Goal: Task Accomplishment & Management: Use online tool/utility

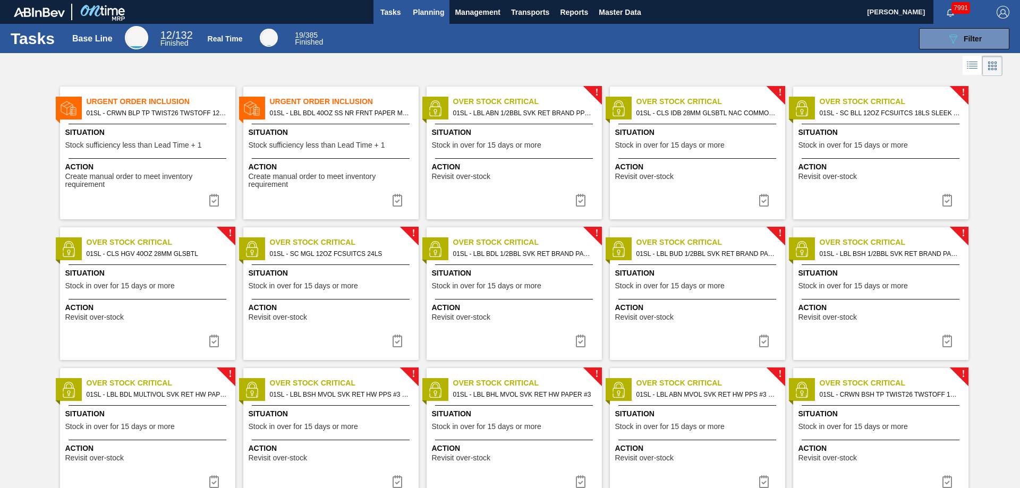
click at [429, 16] on span "Planning" at bounding box center [428, 12] width 31 height 13
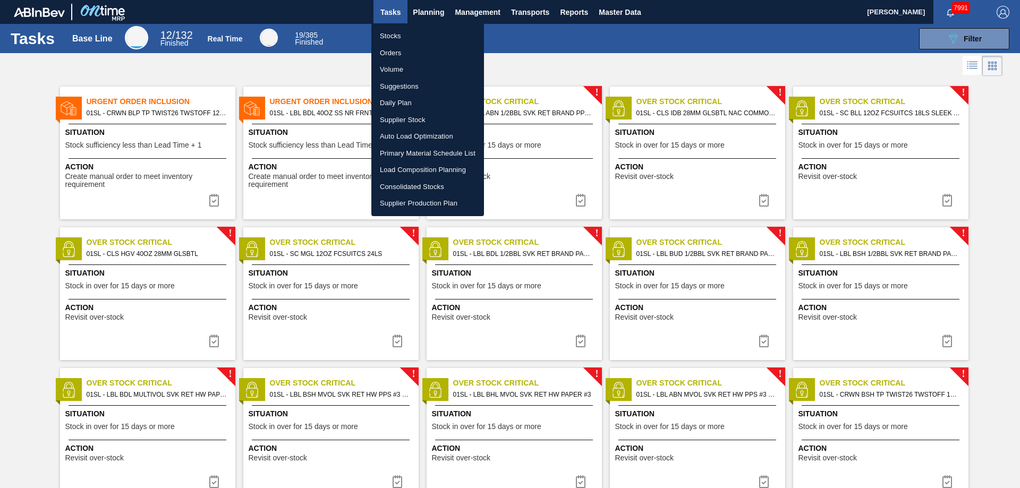
click at [401, 85] on li "Suggestions" at bounding box center [427, 86] width 113 height 17
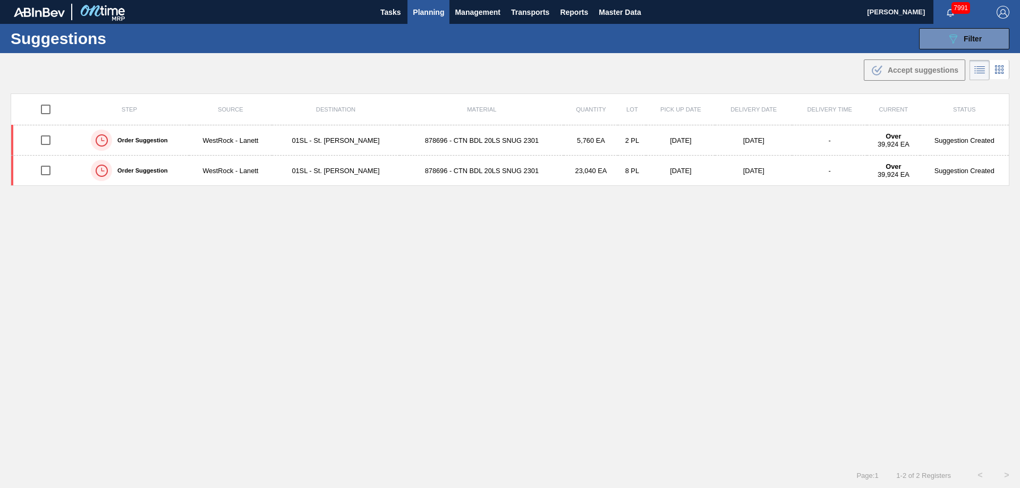
type from "[DATE]"
type to "[DATE]"
click at [961, 33] on div "089F7B8B-B2A5-4AFE-B5C0-19BA573D28AC Filter" at bounding box center [964, 38] width 35 height 13
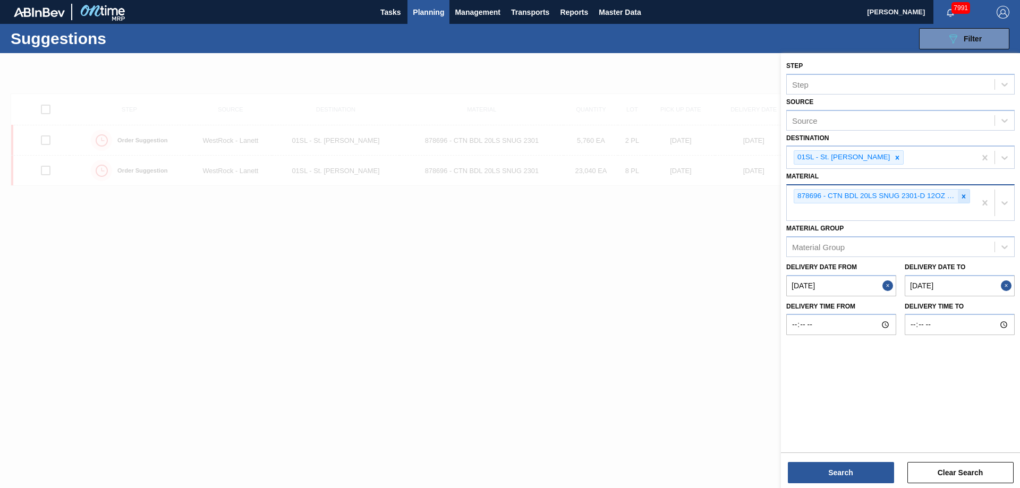
click at [964, 200] on icon at bounding box center [963, 196] width 7 height 7
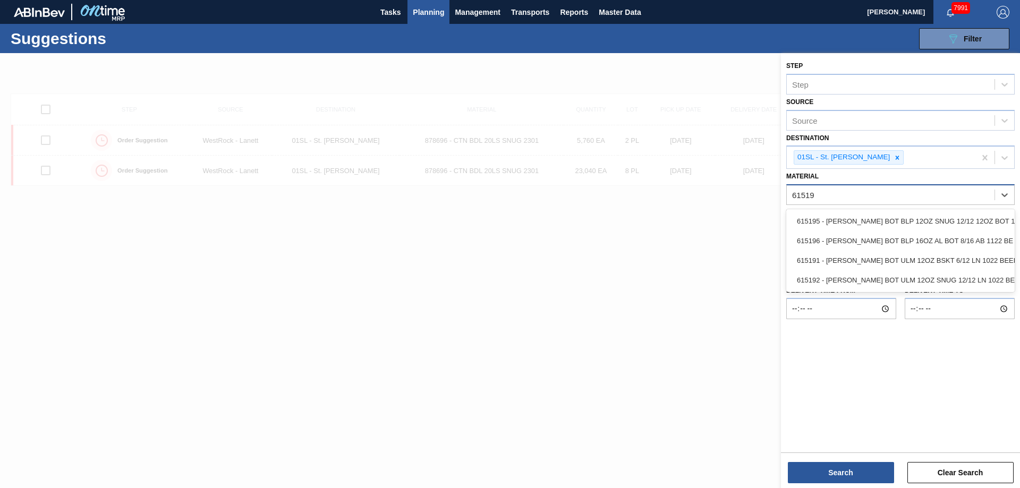
type input "615196"
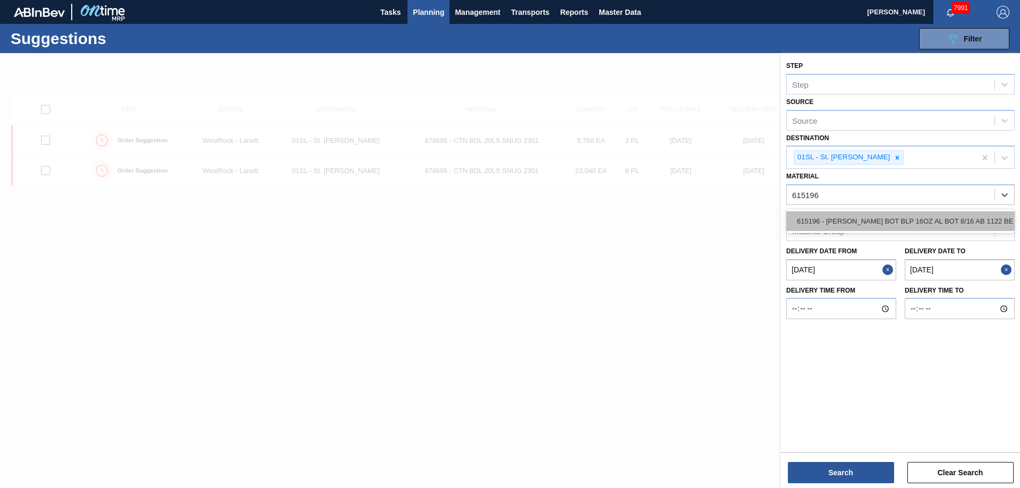
click at [936, 215] on div "615196 - [PERSON_NAME] BOT BLP 16OZ AL BOT 8/16 AB 1122 BE" at bounding box center [900, 221] width 228 height 20
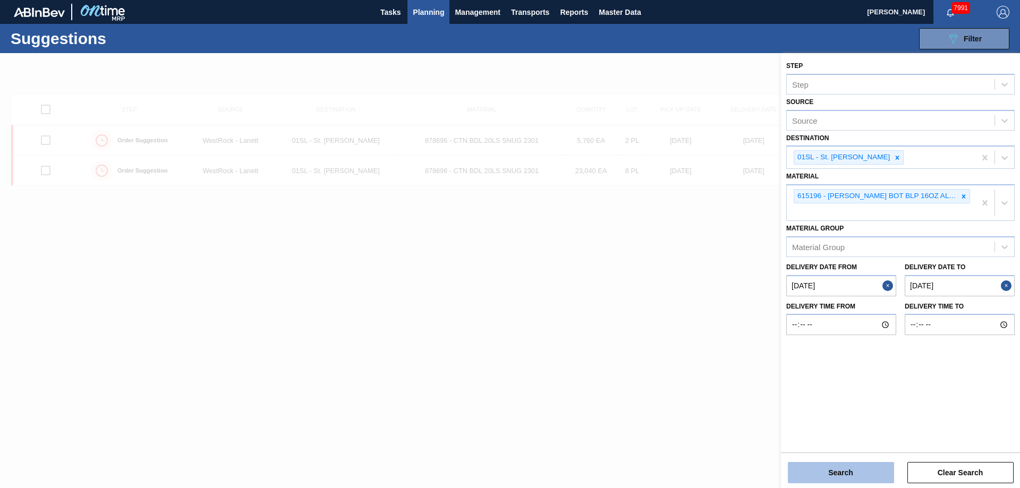
click at [839, 475] on button "Search" at bounding box center [841, 472] width 106 height 21
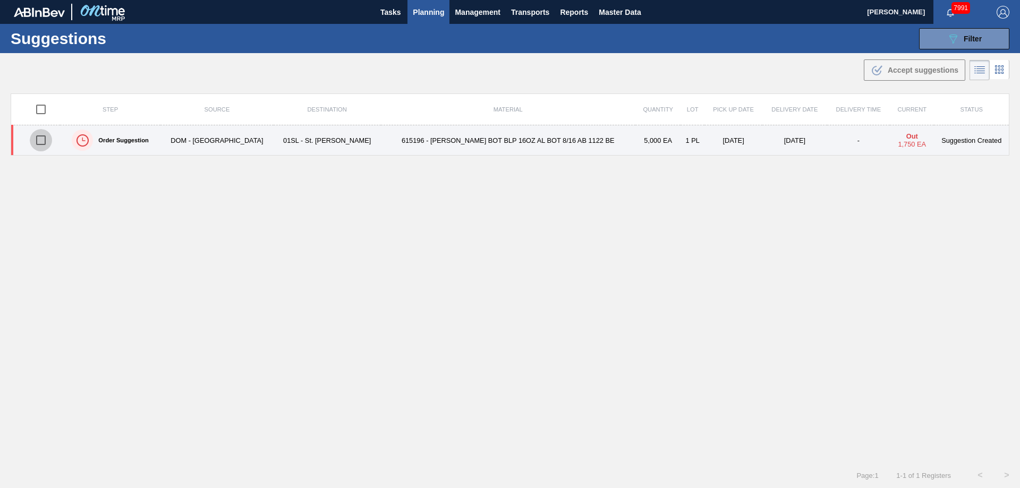
click at [46, 136] on input "checkbox" at bounding box center [41, 140] width 22 height 22
checkbox input "true"
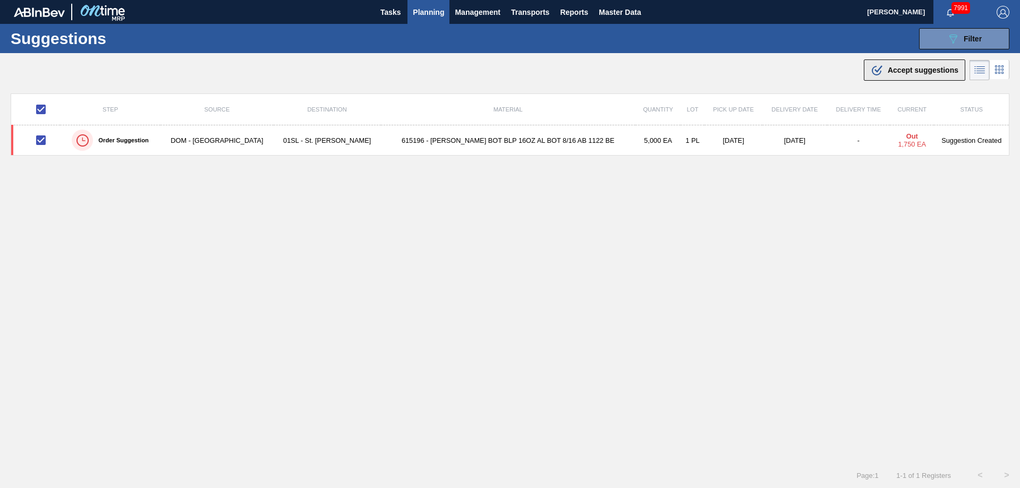
click at [893, 69] on span "Accept suggestions" at bounding box center [923, 70] width 71 height 9
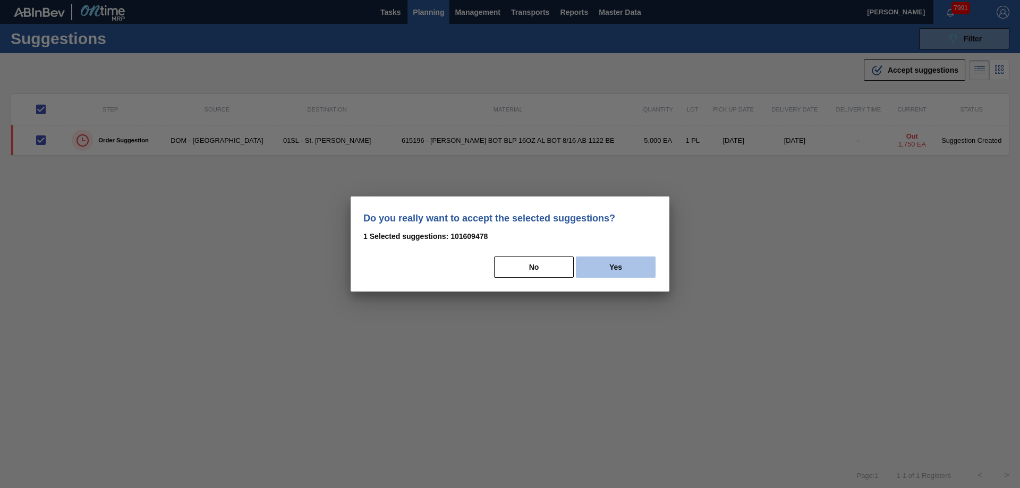
drag, startPoint x: 621, startPoint y: 270, endPoint x: 627, endPoint y: 269, distance: 5.9
click at [621, 270] on button "Yes" at bounding box center [616, 267] width 80 height 21
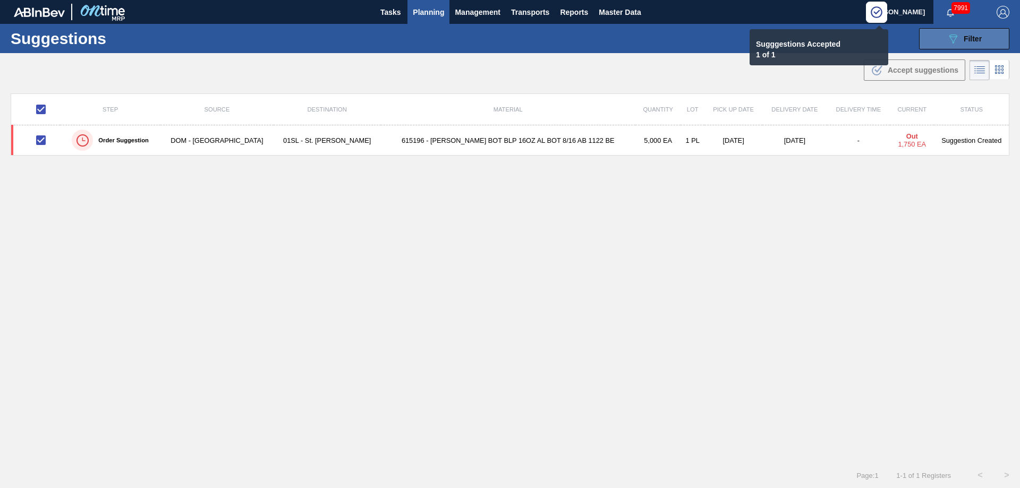
click at [946, 31] on button "089F7B8B-B2A5-4AFE-B5C0-19BA573D28AC Filter" at bounding box center [964, 38] width 90 height 21
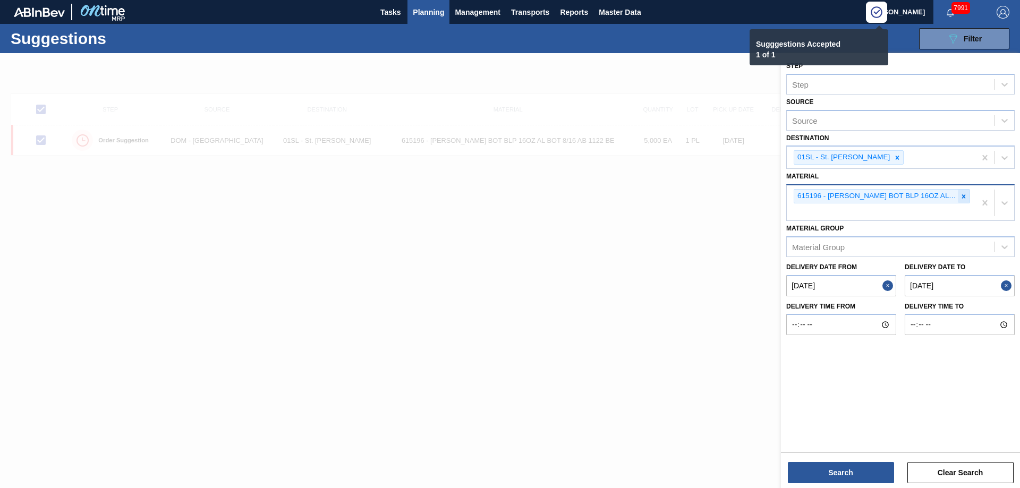
click at [965, 197] on icon at bounding box center [963, 196] width 7 height 7
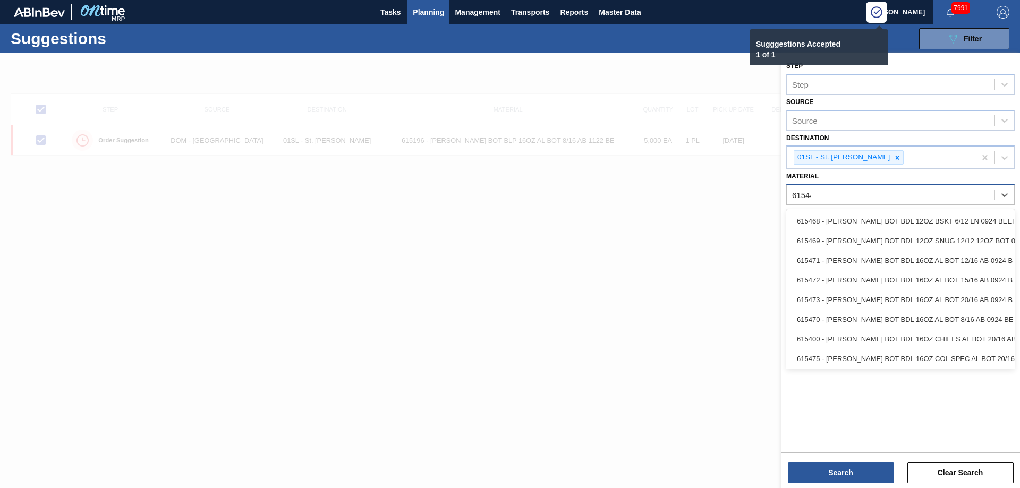
type input "615449"
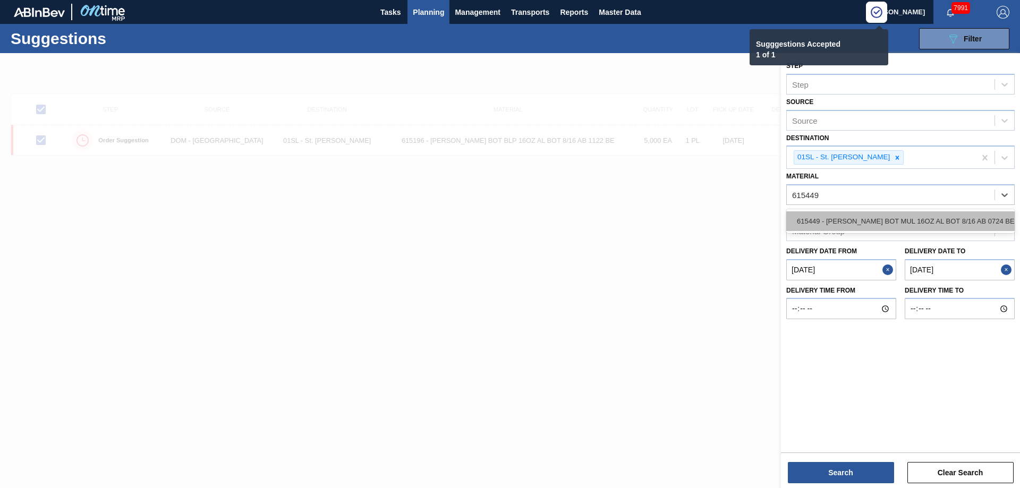
click at [939, 214] on div "615449 - [PERSON_NAME] BOT MUL 16OZ AL BOT 8/16 AB 0724 BE" at bounding box center [900, 221] width 228 height 20
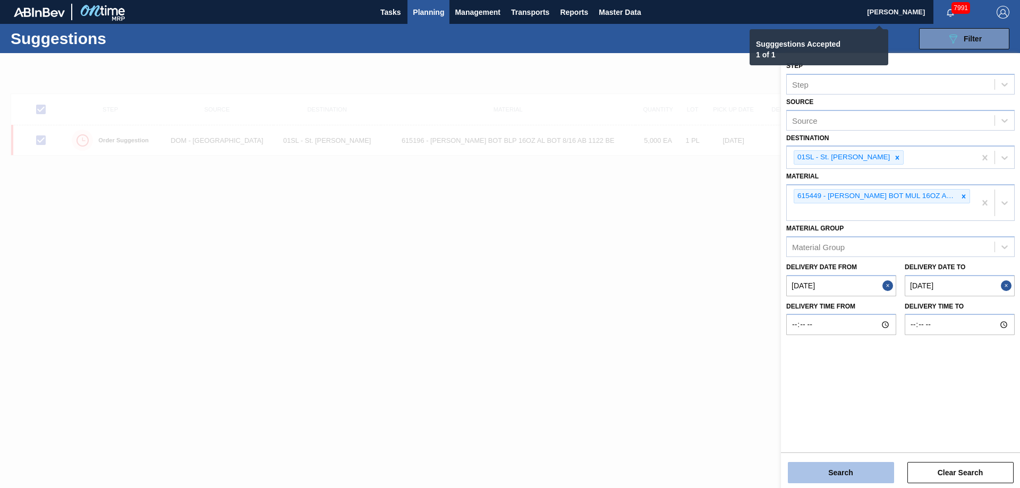
click at [844, 475] on button "Search" at bounding box center [841, 472] width 106 height 21
checkbox input "false"
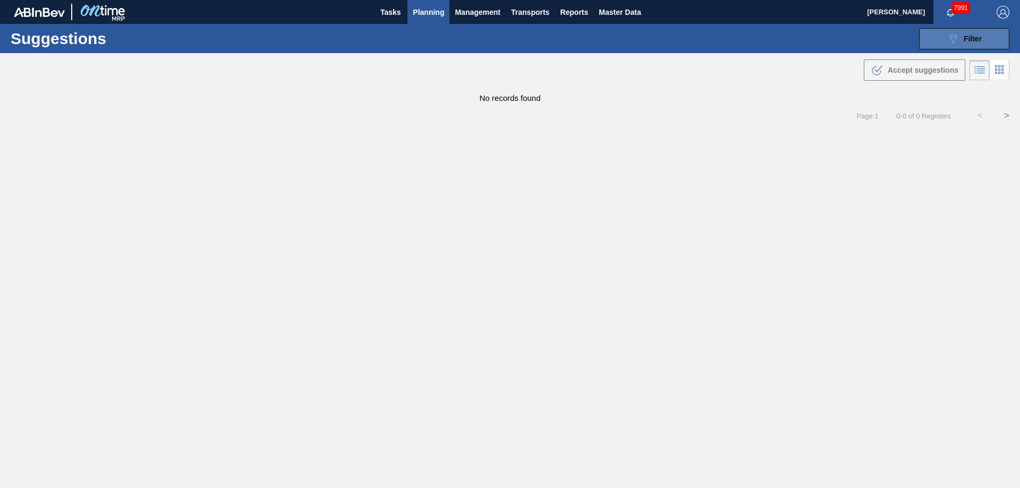
click at [958, 45] on icon "089F7B8B-B2A5-4AFE-B5C0-19BA573D28AC" at bounding box center [953, 38] width 13 height 13
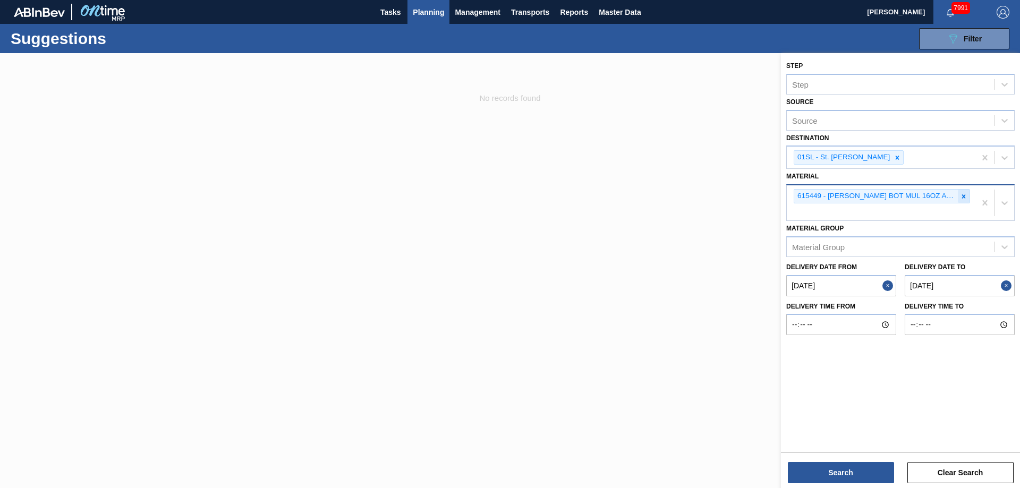
click at [963, 194] on icon at bounding box center [963, 196] width 7 height 7
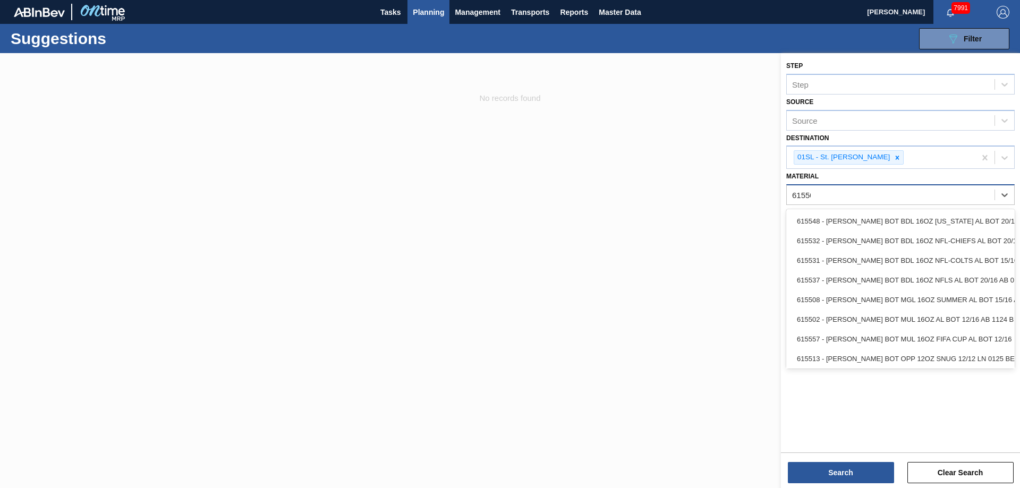
type input "615502"
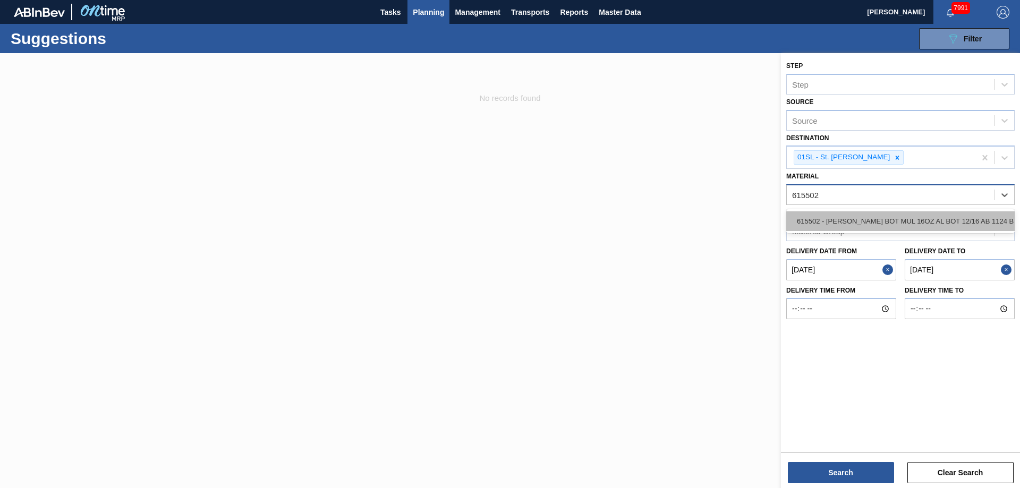
click at [895, 215] on div "615502 - [PERSON_NAME] BOT MUL 16OZ AL BOT 12/16 AB 1124 B" at bounding box center [900, 221] width 228 height 20
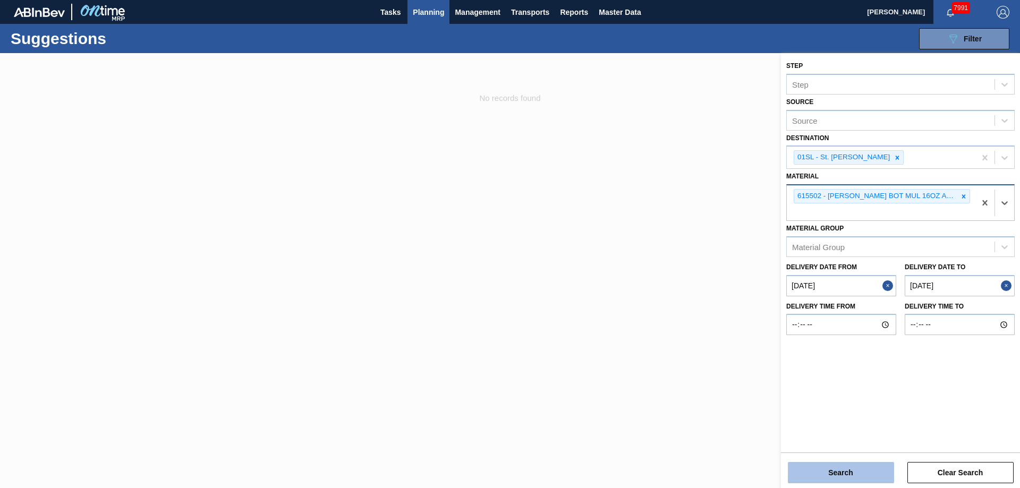
click at [855, 477] on button "Search" at bounding box center [841, 472] width 106 height 21
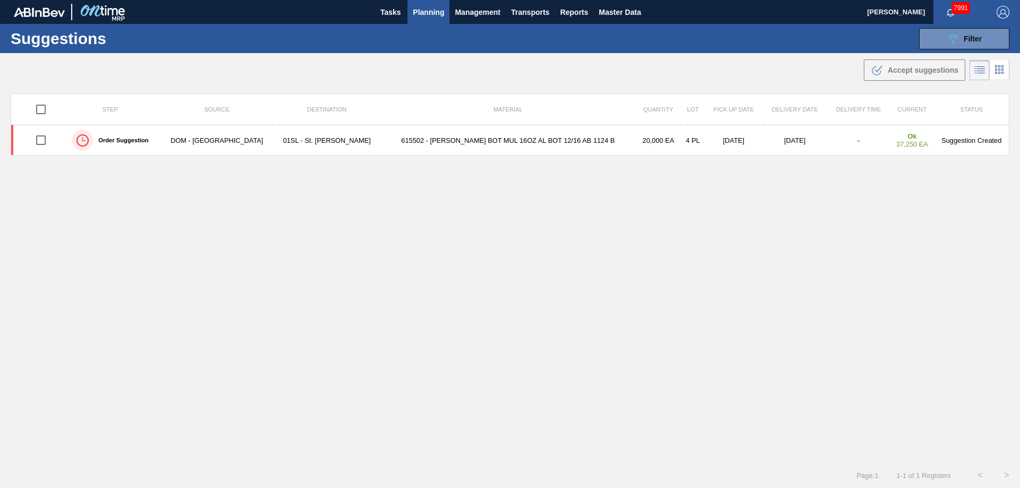
click at [423, 16] on span "Planning" at bounding box center [428, 12] width 31 height 13
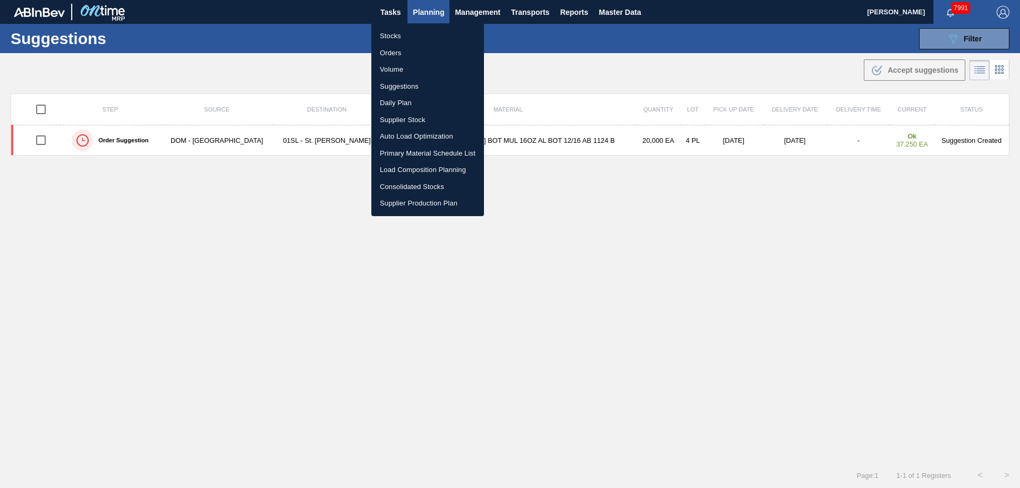
click at [410, 171] on li "Load Composition Planning" at bounding box center [427, 170] width 113 height 17
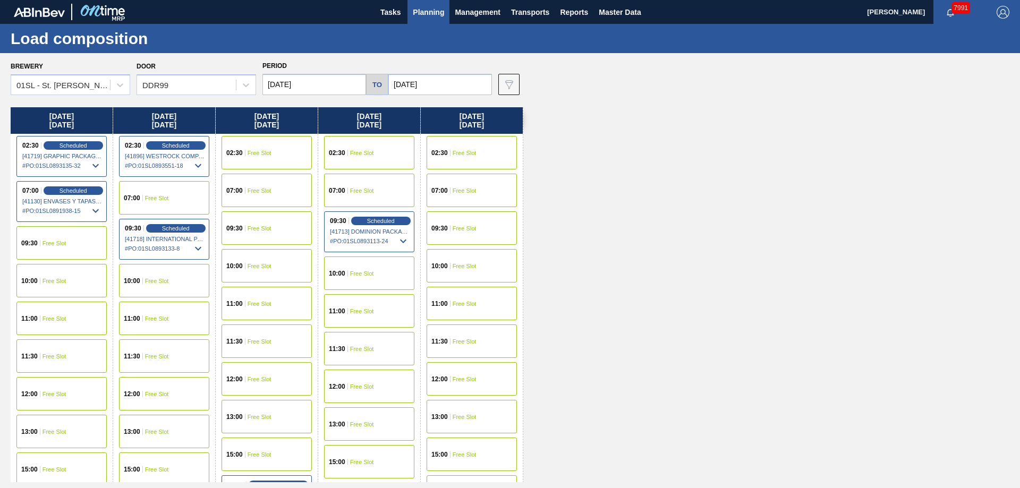
scroll to position [51, 0]
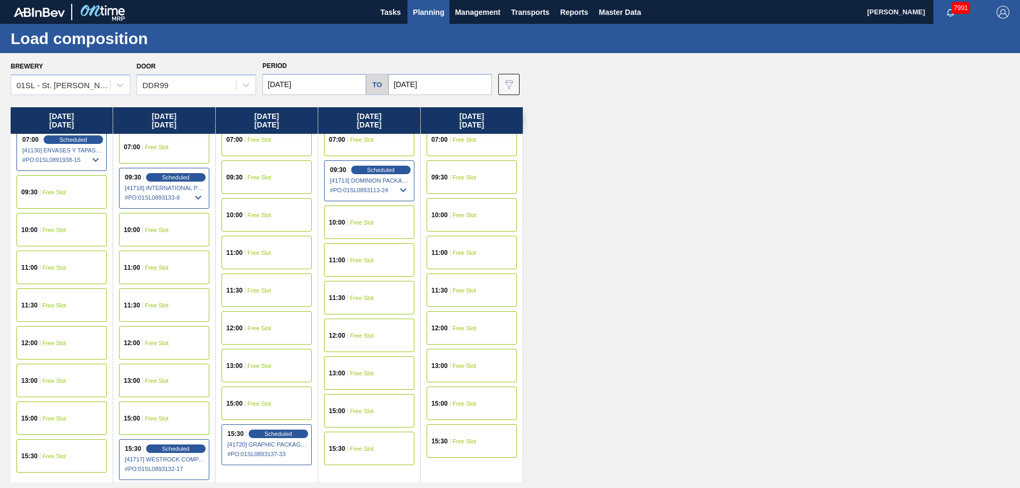
click at [345, 448] on span "15:30" at bounding box center [337, 449] width 16 height 6
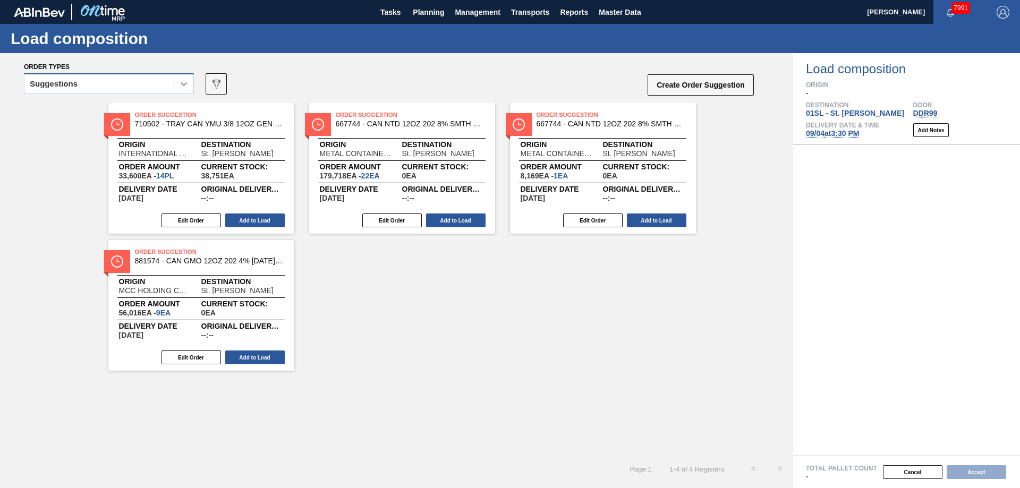
click at [186, 85] on icon at bounding box center [184, 84] width 11 height 11
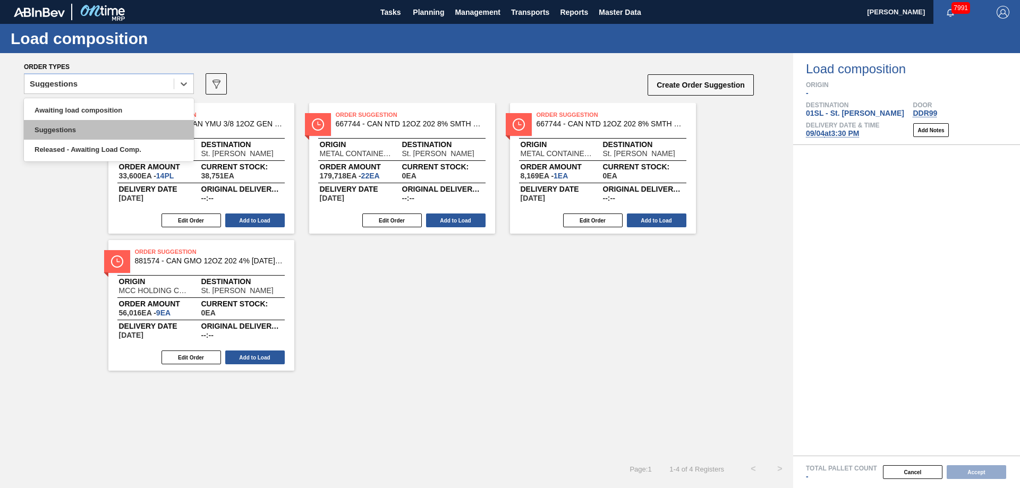
click at [126, 128] on div "Suggestions" at bounding box center [109, 130] width 170 height 20
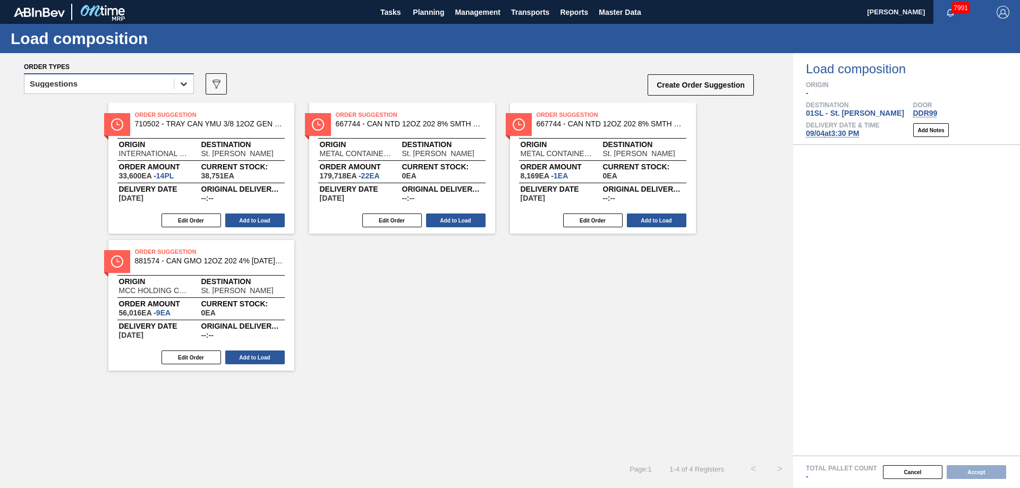
click at [180, 83] on icon at bounding box center [184, 84] width 11 height 11
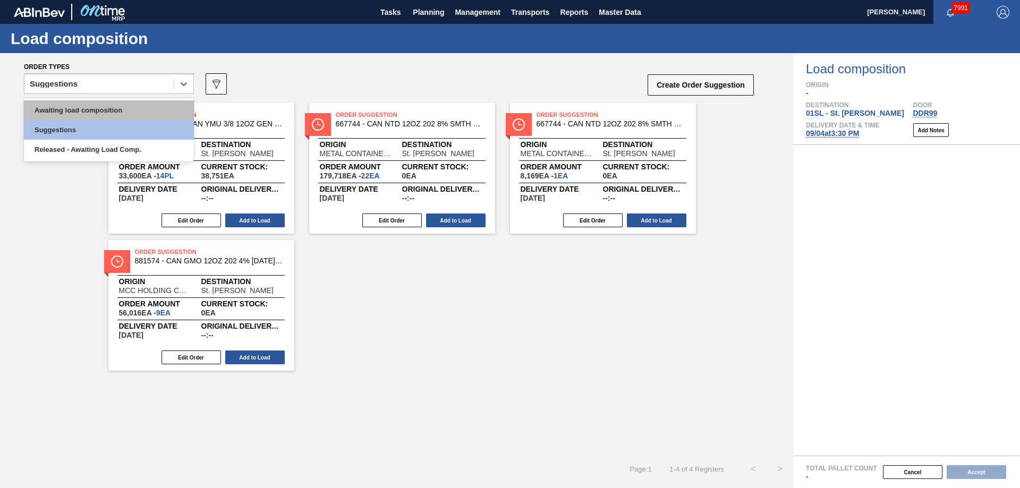
click at [136, 104] on div "Awaiting load composition" at bounding box center [109, 110] width 170 height 20
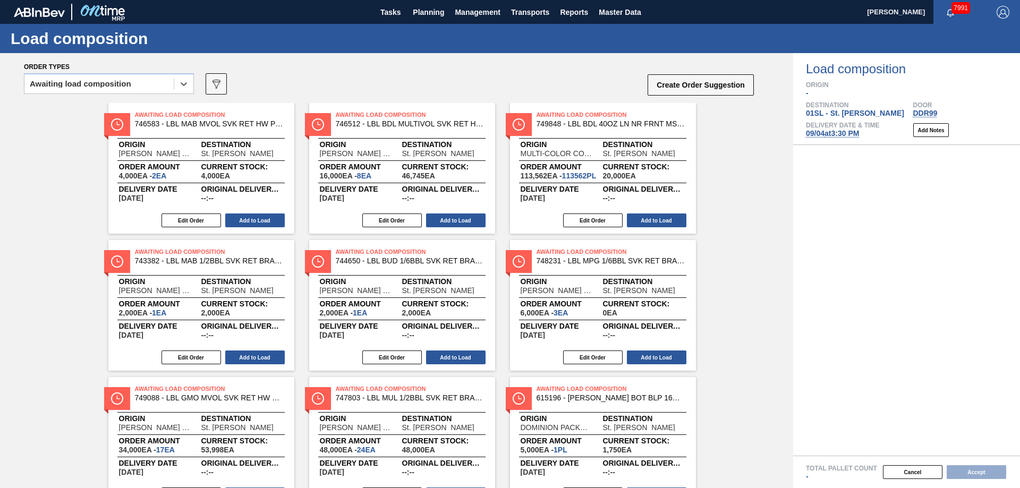
scroll to position [52, 0]
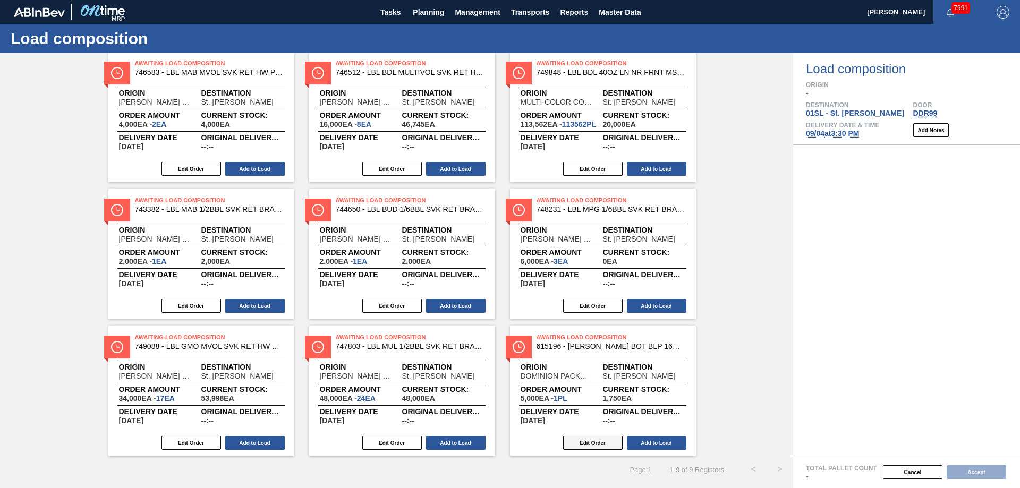
click at [592, 443] on button "Edit Order" at bounding box center [593, 443] width 60 height 14
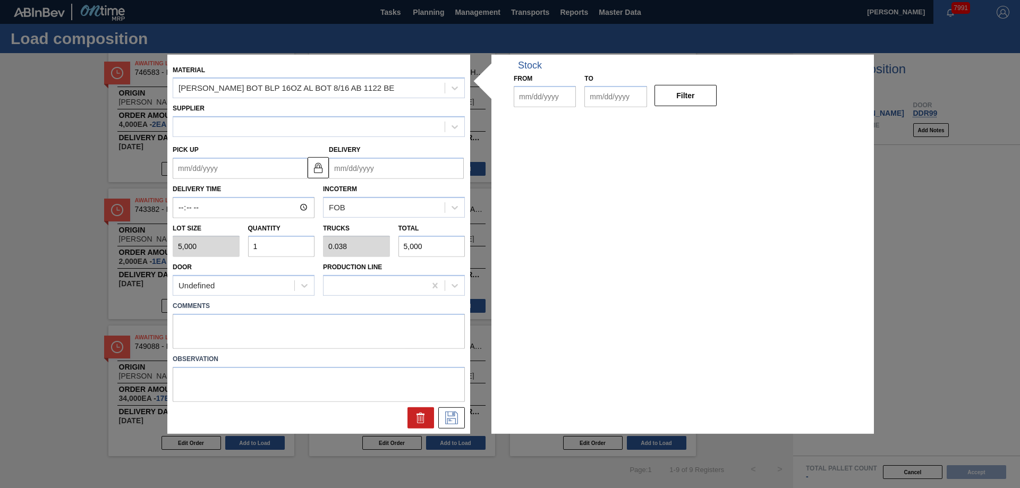
type input "5,000"
type input "1"
type input "0.038"
type input "5,000"
type up "[DATE]"
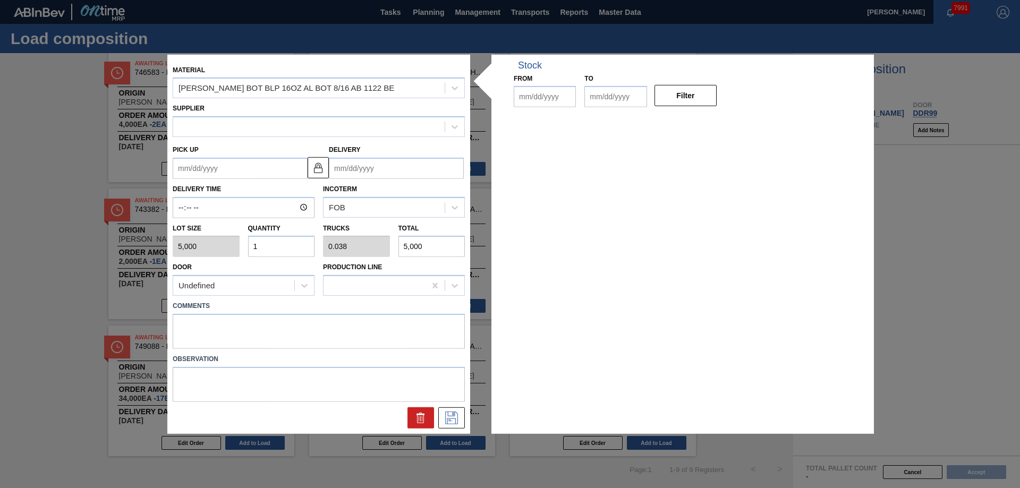
type input "[DATE]"
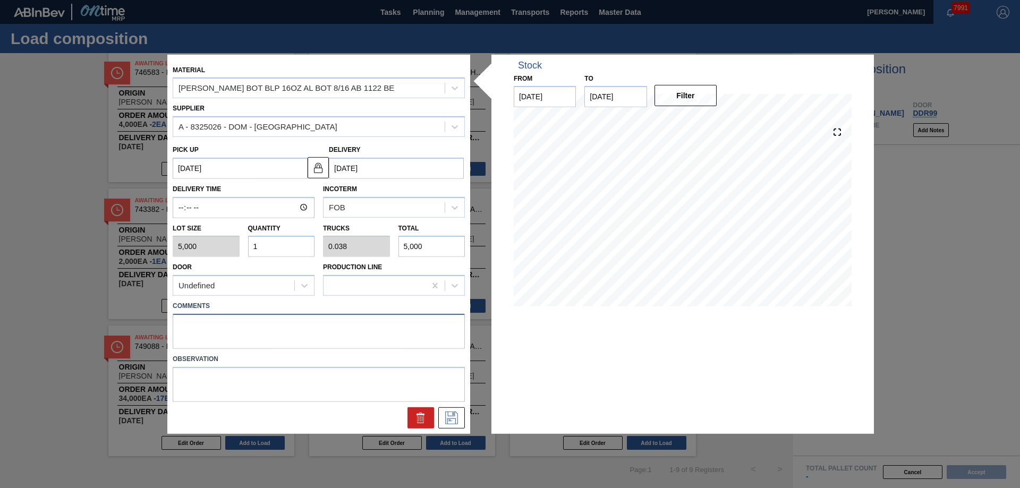
click at [220, 327] on textarea at bounding box center [319, 331] width 292 height 35
type textarea "Live unload"
click at [456, 412] on icon at bounding box center [451, 418] width 17 height 13
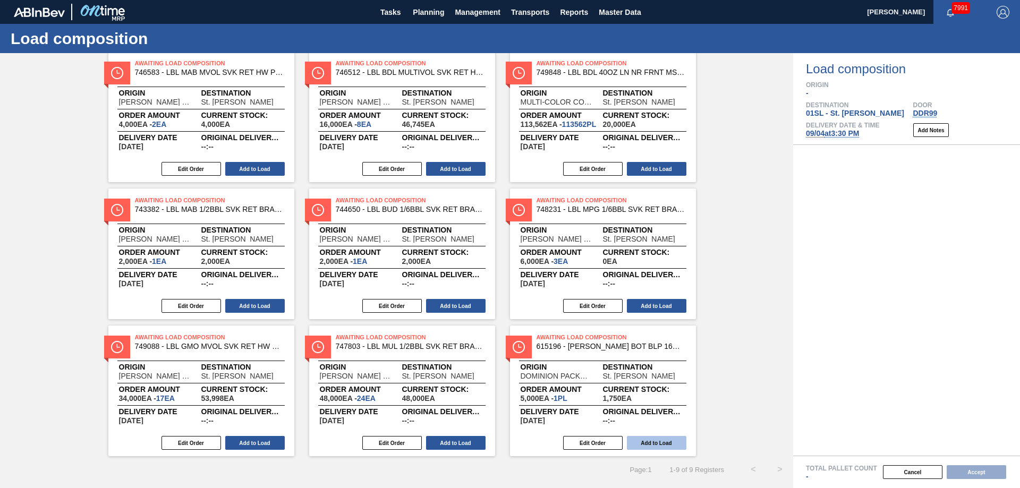
click at [657, 443] on button "Add to Load" at bounding box center [657, 443] width 60 height 14
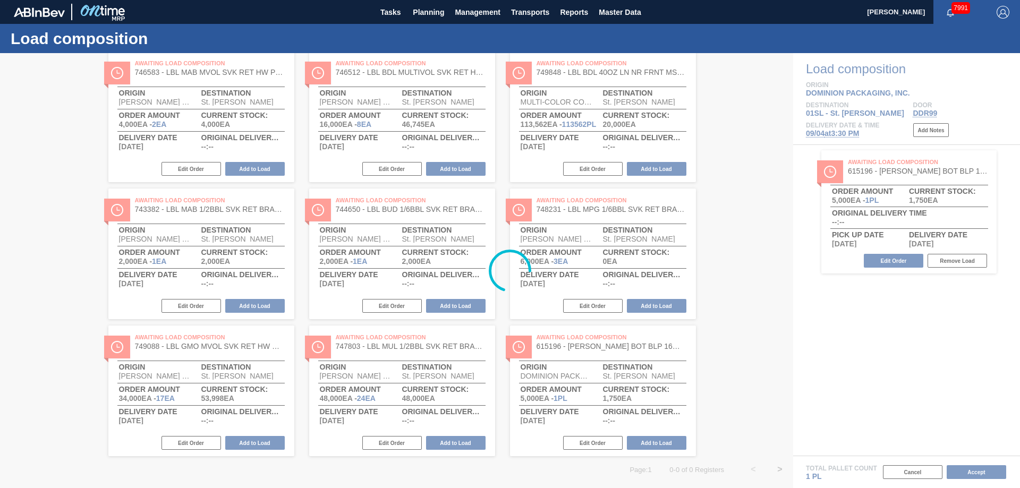
scroll to position [0, 0]
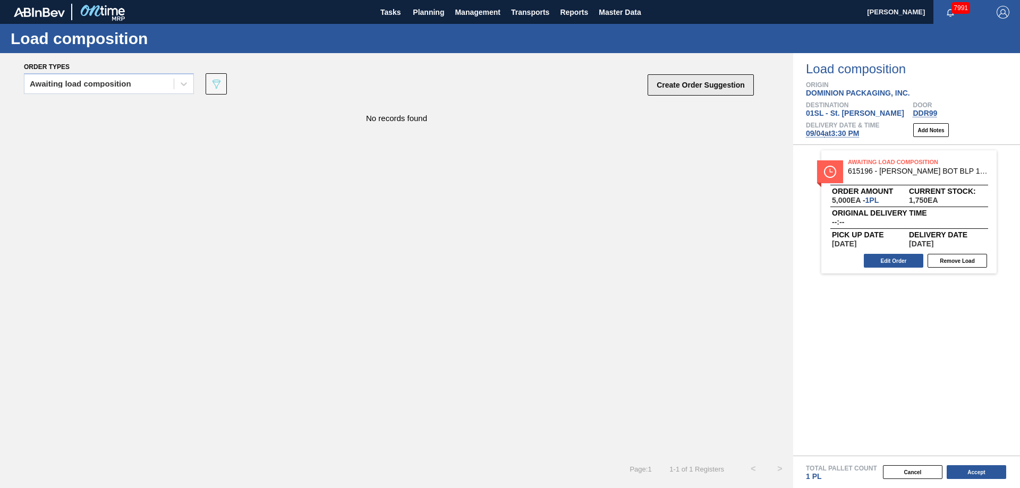
click at [698, 90] on button "Create Order Suggestion" at bounding box center [701, 84] width 106 height 21
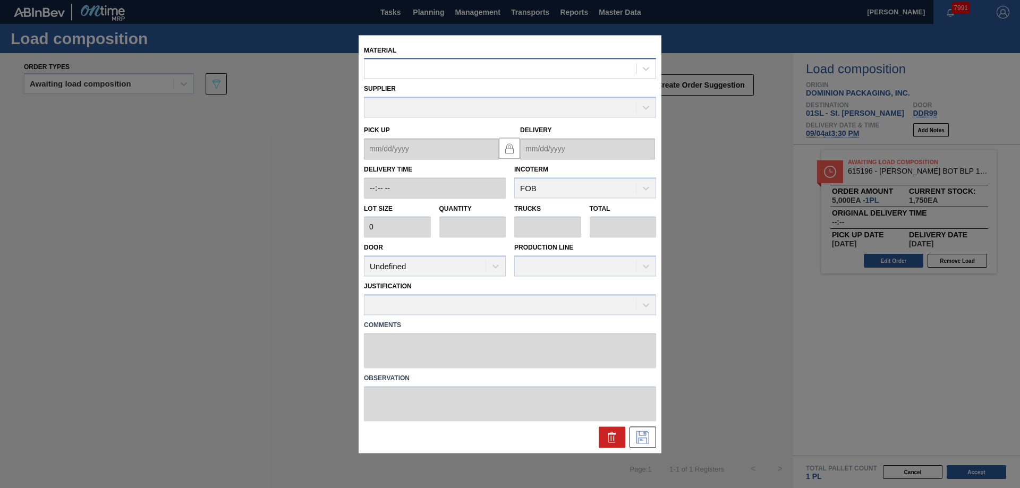
click at [399, 72] on div at bounding box center [499, 68] width 271 height 15
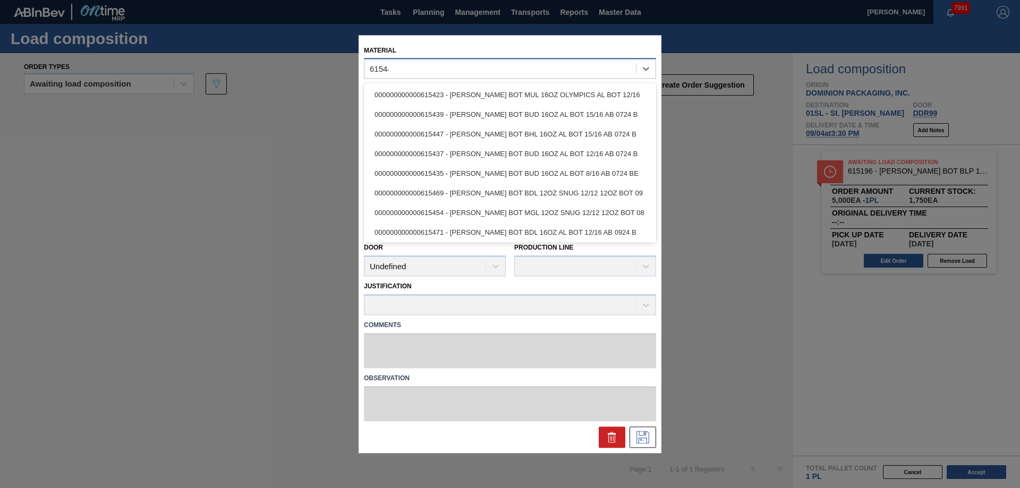
type input "615449"
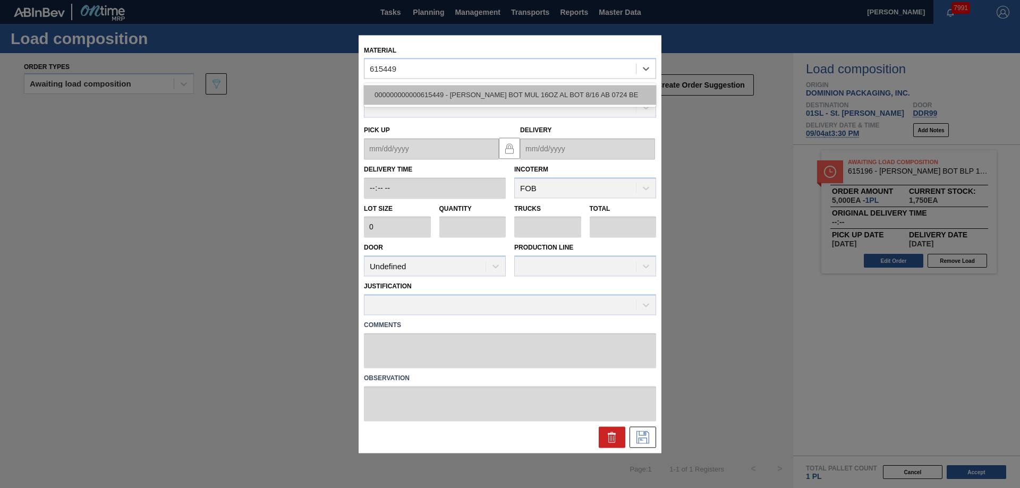
click at [429, 90] on div "000000000000615449 - [PERSON_NAME] BOT MUL 16OZ AL BOT 8/16 AB 0724 BE" at bounding box center [510, 96] width 292 height 20
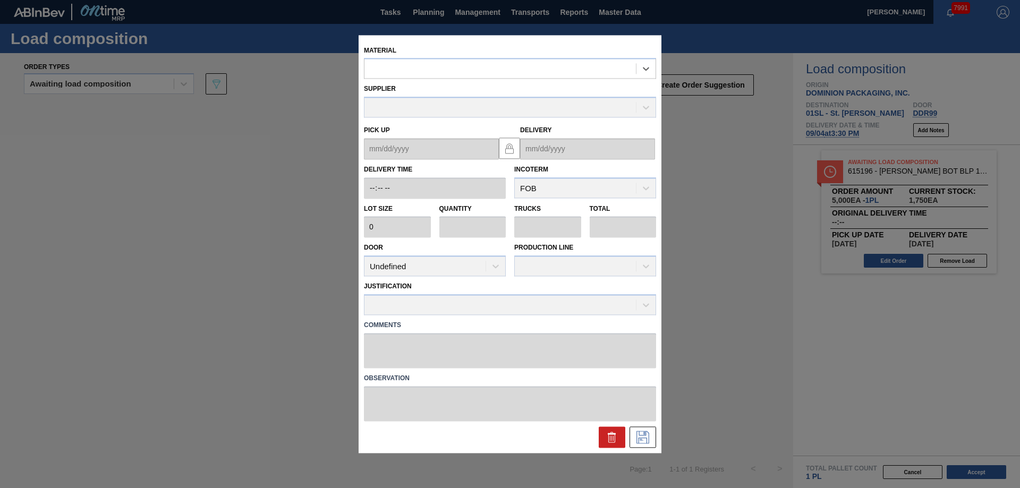
type input "5,000"
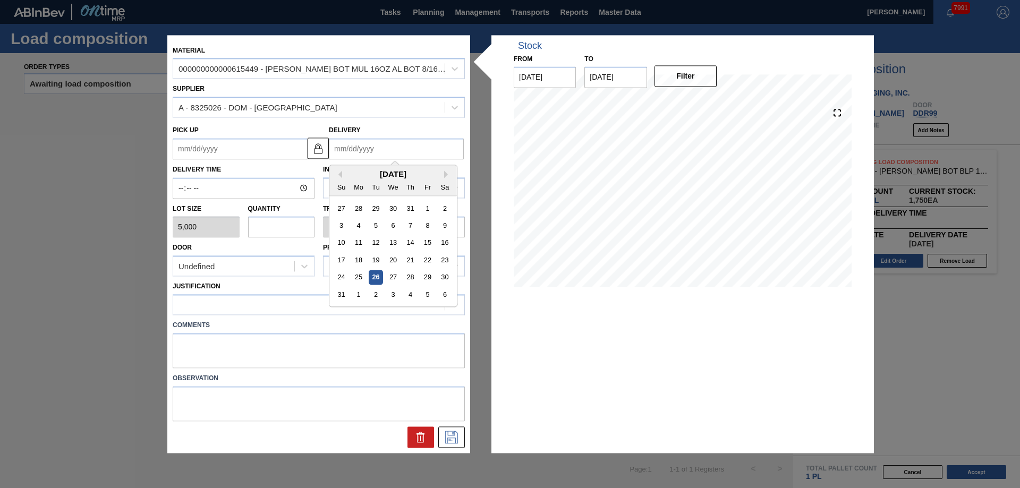
click at [393, 150] on input "Delivery" at bounding box center [396, 148] width 135 height 21
click at [359, 220] on div "4" at bounding box center [359, 225] width 14 height 14
type up "[DATE]"
type input "[DATE]"
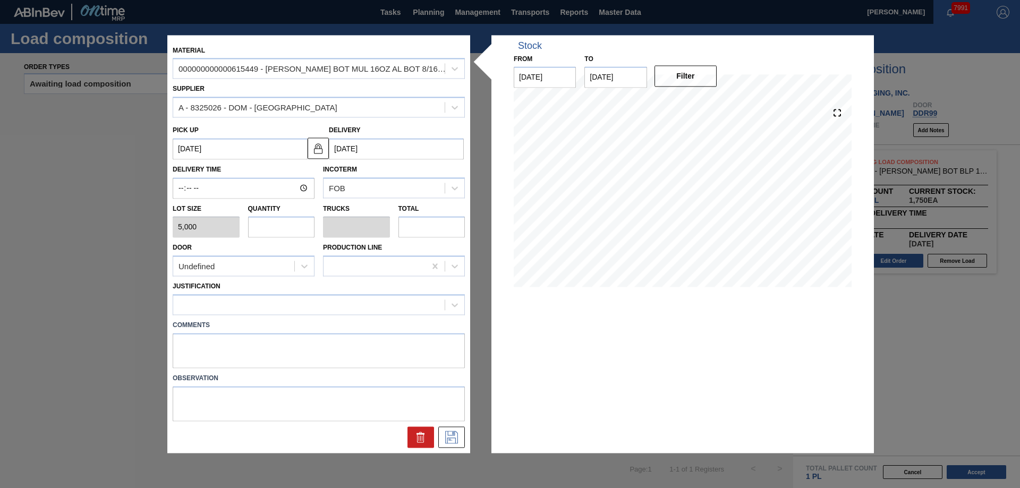
click at [288, 227] on input "text" at bounding box center [281, 227] width 67 height 21
type input "9"
type input "0.346"
type input "45,000"
type input "9"
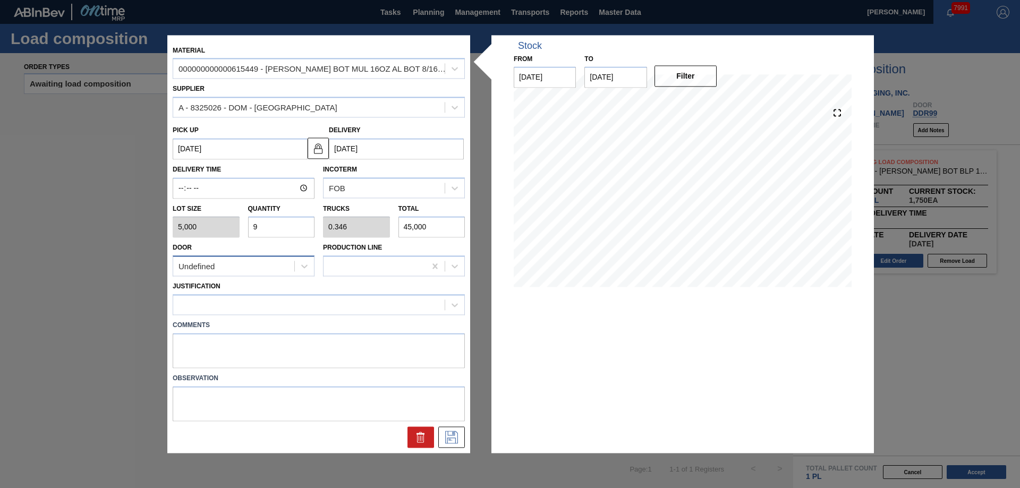
click at [270, 265] on div "Undefined" at bounding box center [233, 266] width 121 height 15
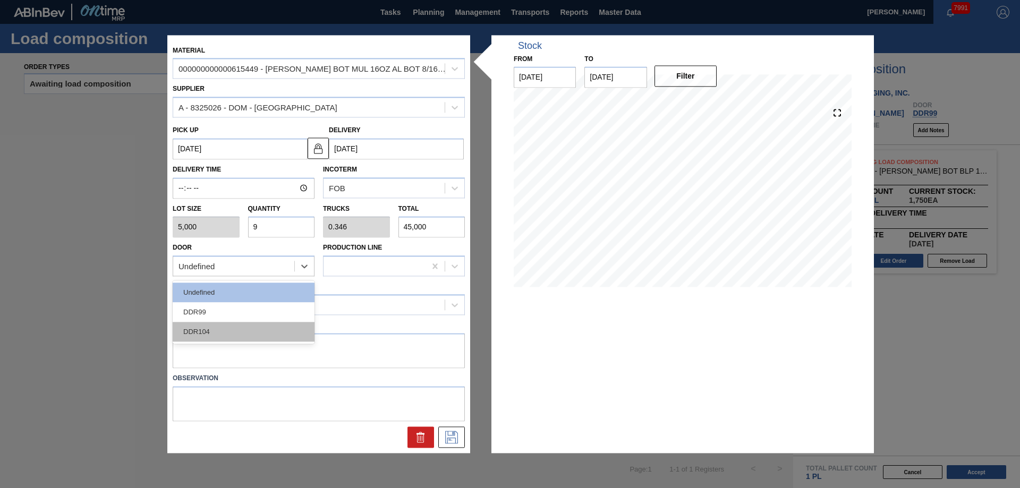
click at [245, 330] on div "DDR104" at bounding box center [244, 332] width 142 height 20
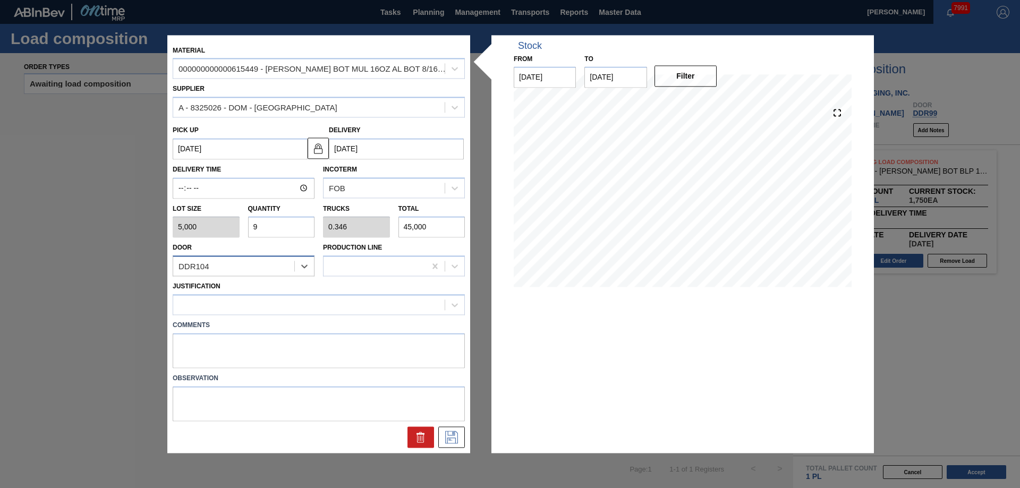
click at [284, 265] on div "DDR104" at bounding box center [233, 266] width 121 height 15
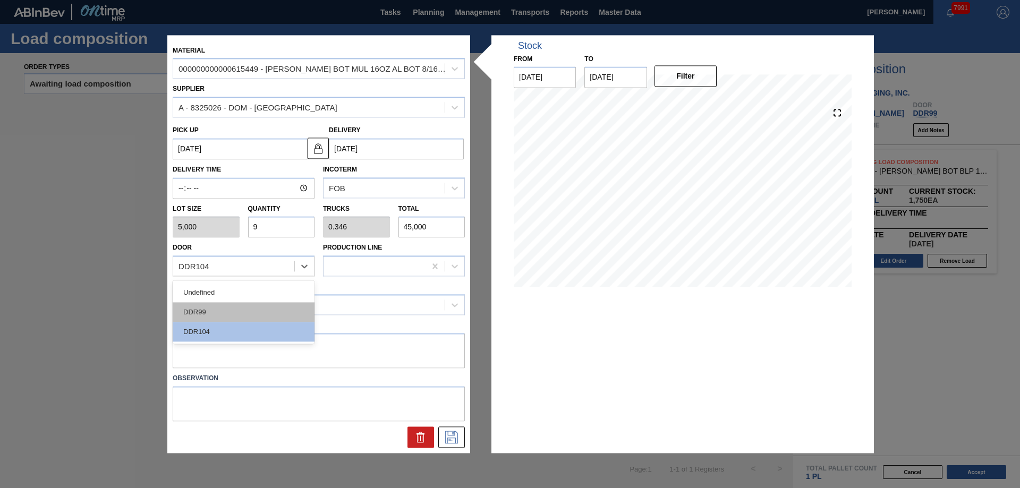
click at [223, 303] on div "DDR99" at bounding box center [244, 313] width 142 height 20
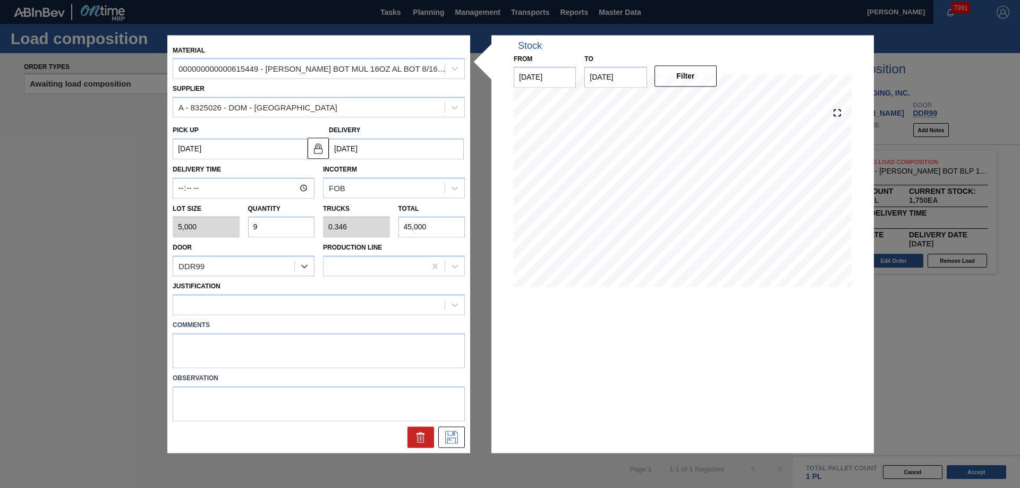
click at [250, 294] on div "Justification" at bounding box center [319, 297] width 292 height 36
click at [290, 310] on div at bounding box center [308, 305] width 271 height 15
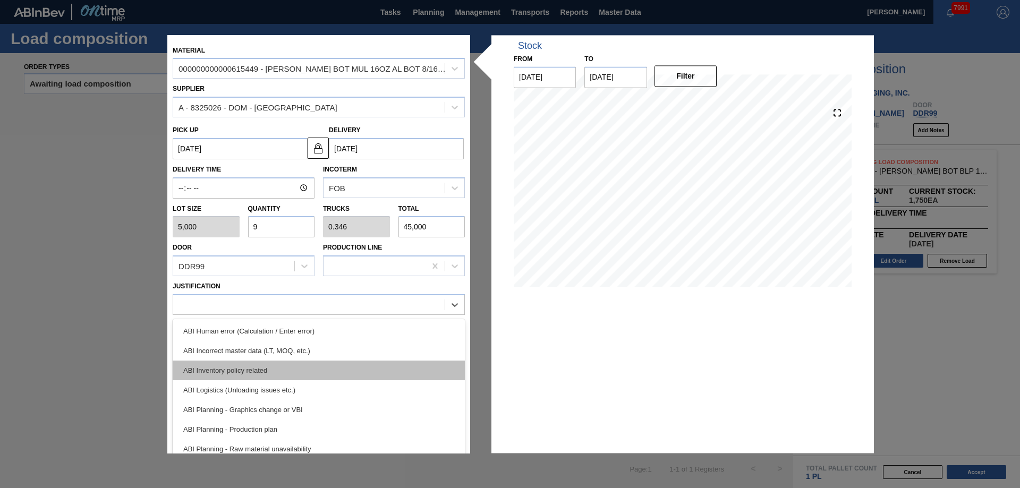
scroll to position [106, 0]
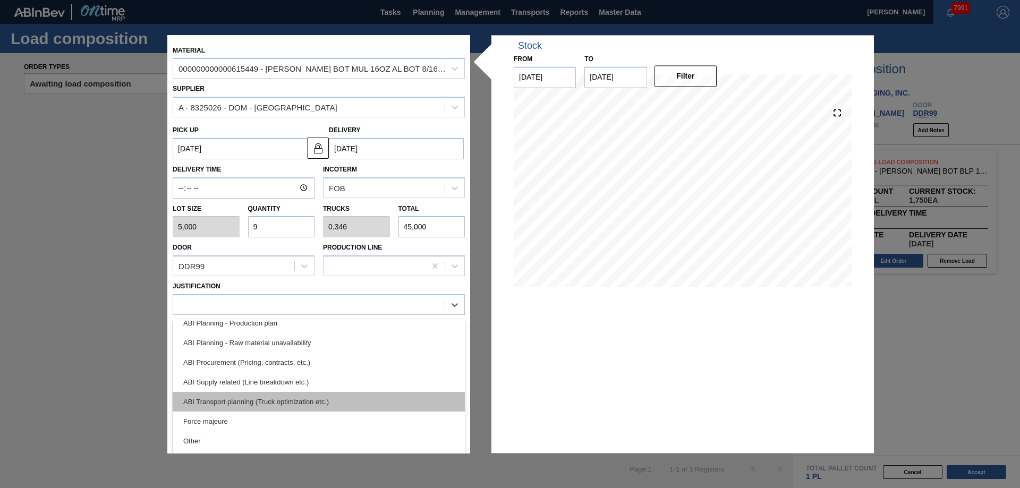
click at [295, 397] on div "ABI Transport planning (Truck optimization etc.)" at bounding box center [319, 402] width 292 height 20
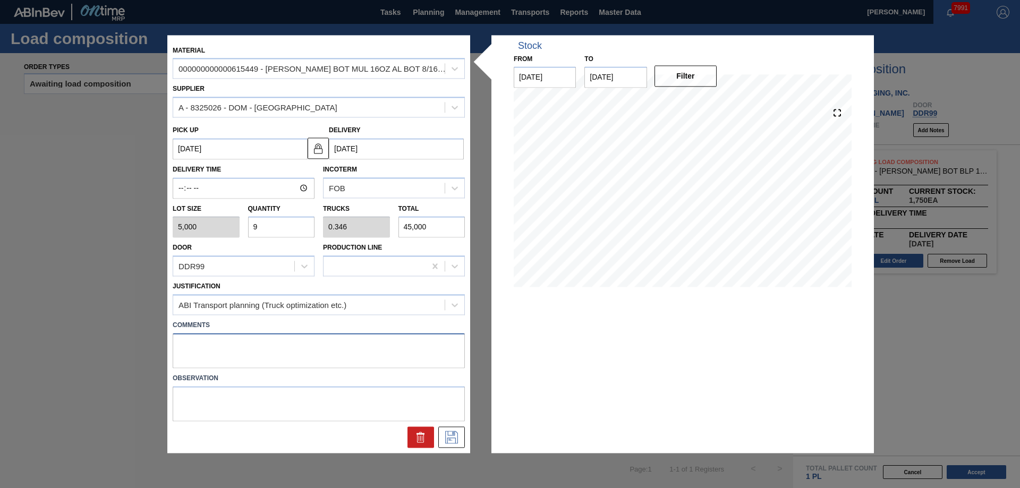
click at [266, 335] on textarea at bounding box center [319, 350] width 292 height 35
type textarea "Live unload"
click at [453, 437] on icon at bounding box center [451, 437] width 17 height 13
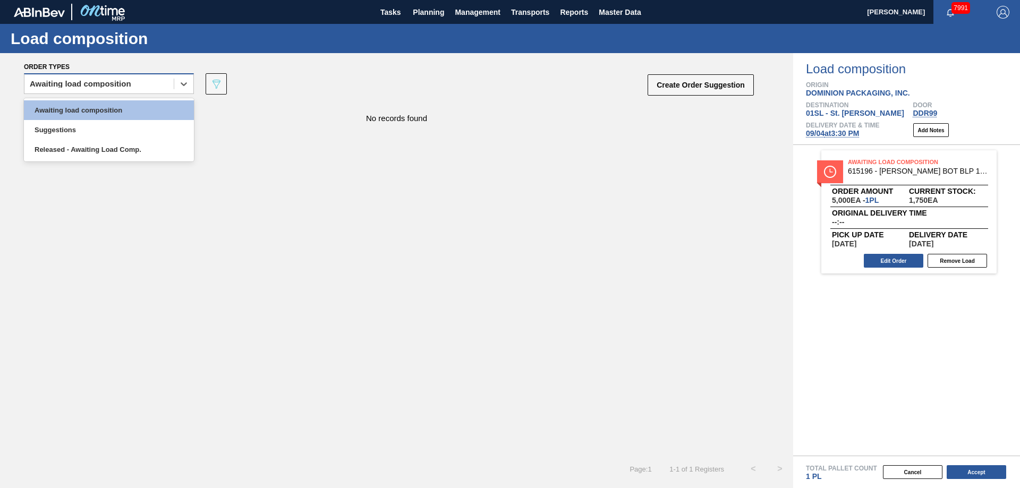
click at [154, 81] on div "Awaiting load composition" at bounding box center [98, 84] width 149 height 15
click at [129, 104] on div "Awaiting load composition" at bounding box center [109, 110] width 170 height 20
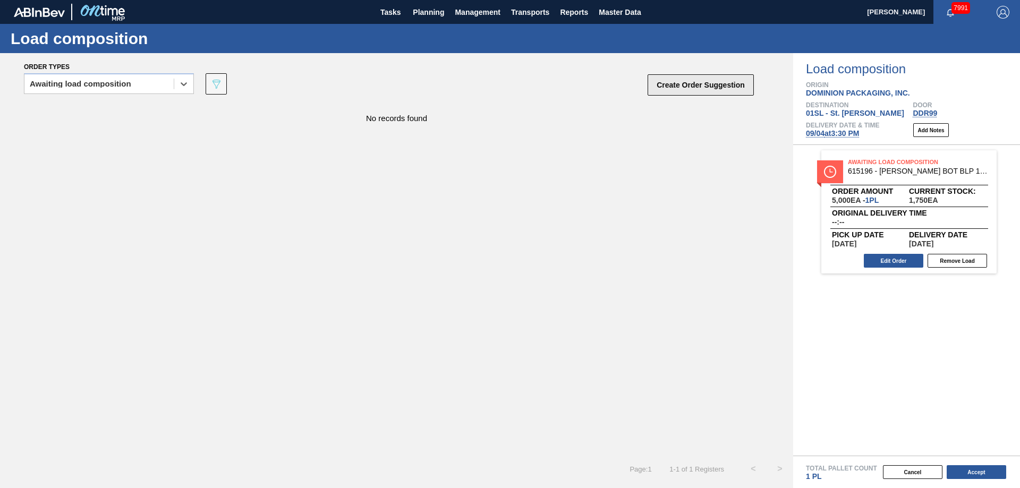
click at [691, 87] on button "Create Order Suggestion" at bounding box center [701, 84] width 106 height 21
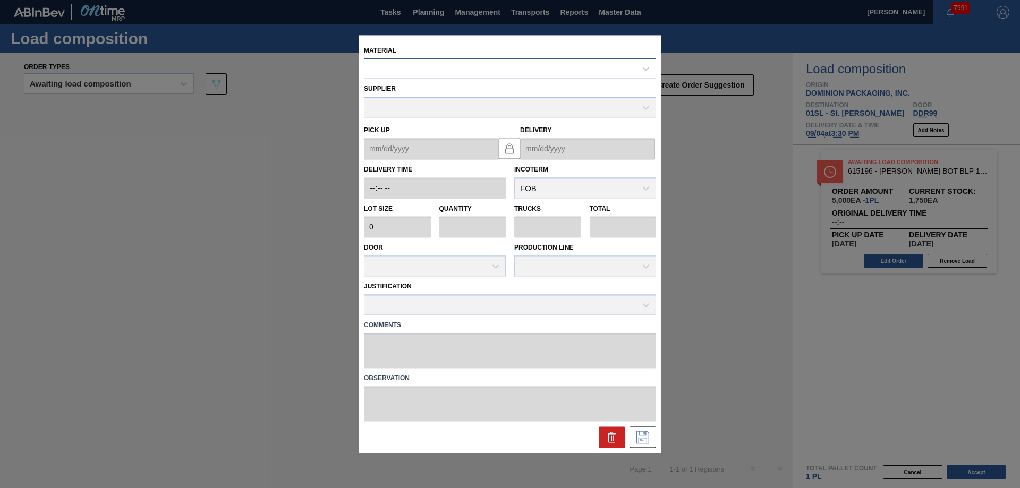
click at [441, 69] on div at bounding box center [499, 68] width 271 height 15
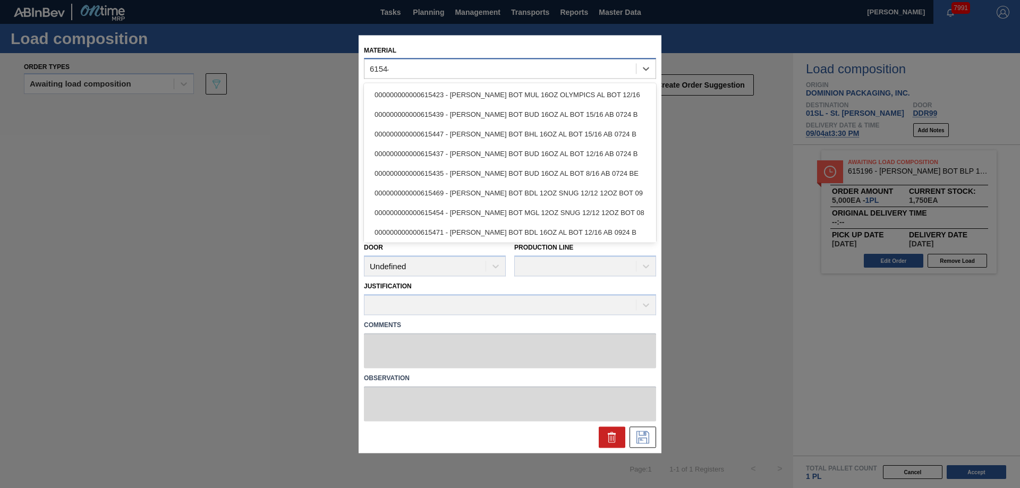
type input "615449"
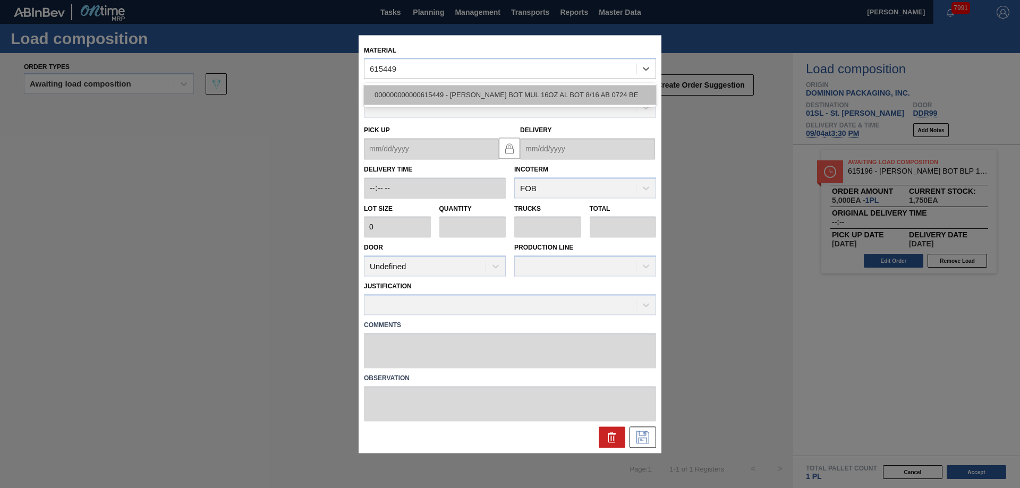
click at [463, 95] on div "000000000000615449 - [PERSON_NAME] BOT MUL 16OZ AL BOT 8/16 AB 0724 BE" at bounding box center [510, 96] width 292 height 20
type input "5,000"
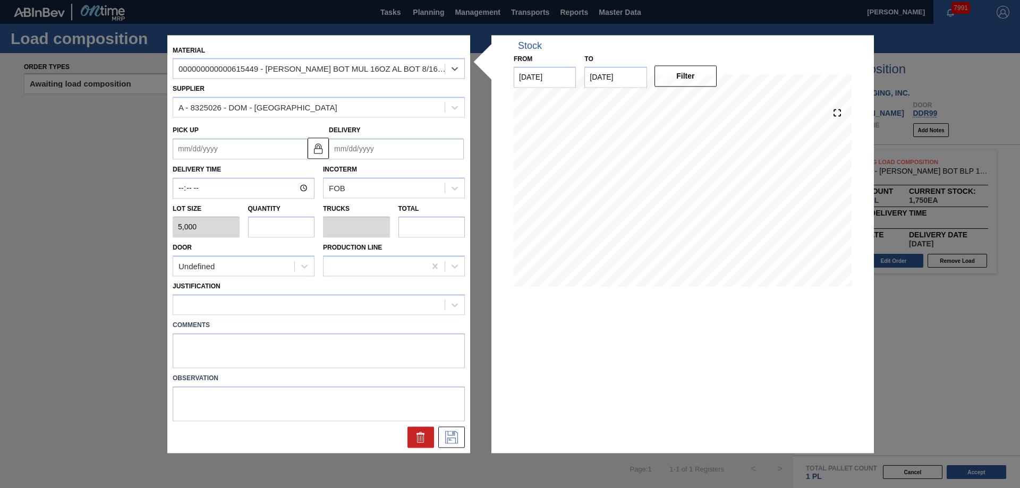
click at [374, 147] on input "Delivery" at bounding box center [396, 148] width 135 height 21
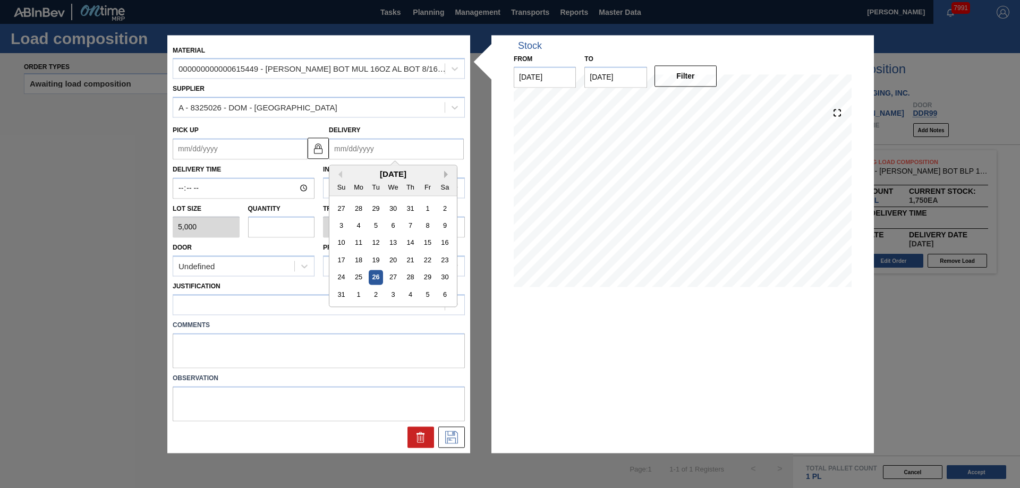
click at [444, 171] on button "Next Month" at bounding box center [447, 174] width 7 height 7
click at [410, 206] on div "4" at bounding box center [410, 208] width 14 height 14
type up "[DATE]"
type input "[DATE]"
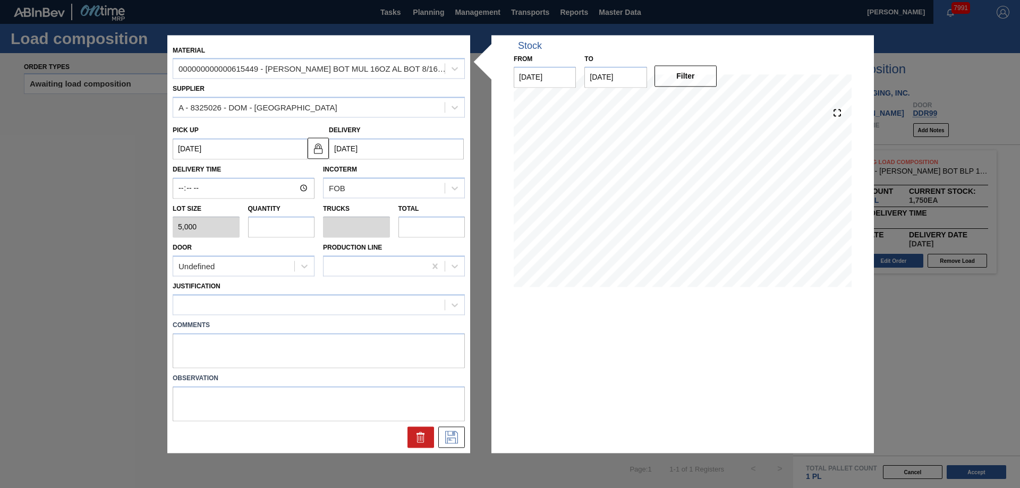
click at [279, 227] on input "text" at bounding box center [281, 227] width 67 height 21
type input "9"
type input "0.346"
type input "45,000"
type input "9"
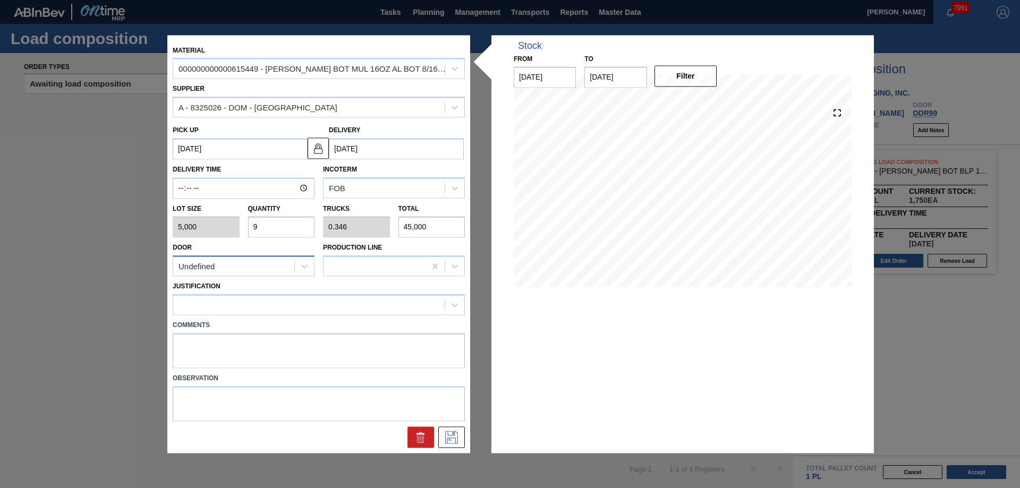
click at [251, 267] on div "Undefined" at bounding box center [233, 266] width 121 height 15
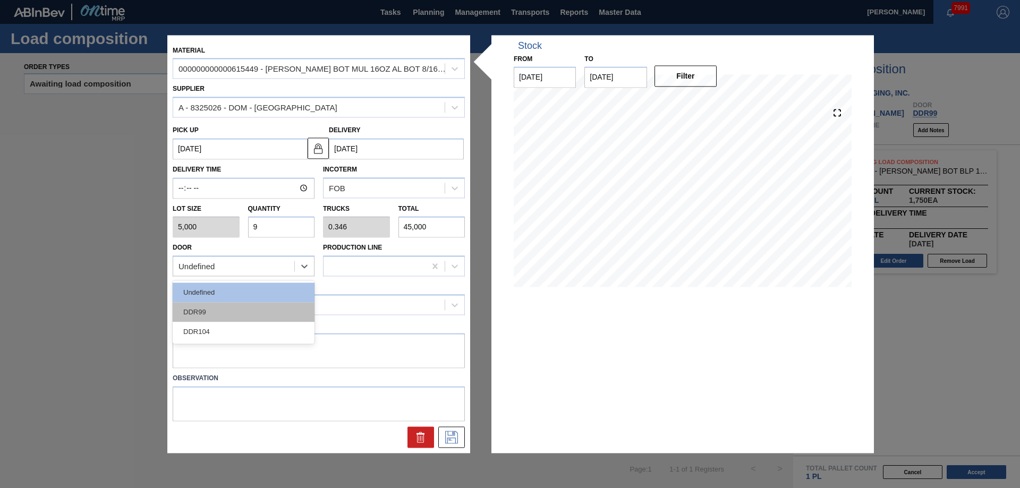
click at [209, 311] on div "DDR99" at bounding box center [244, 313] width 142 height 20
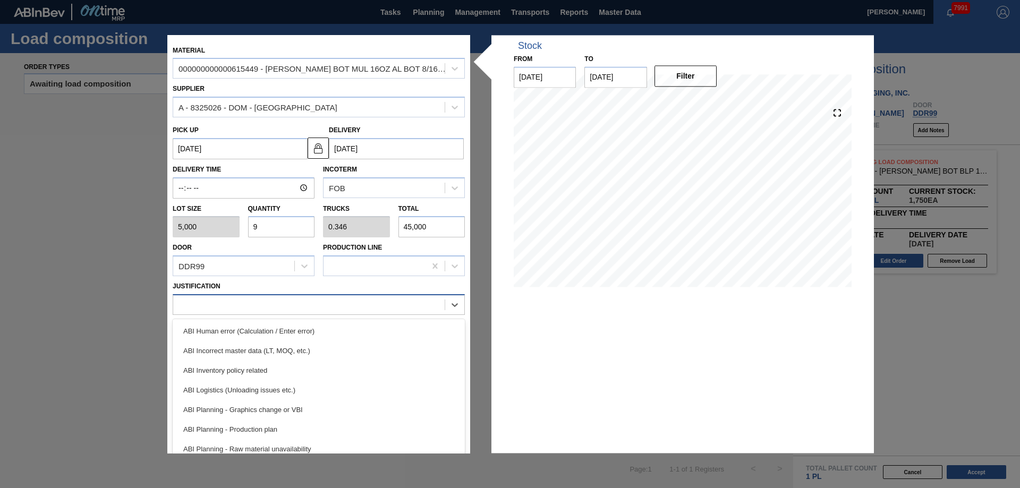
click at [231, 307] on div at bounding box center [308, 305] width 271 height 15
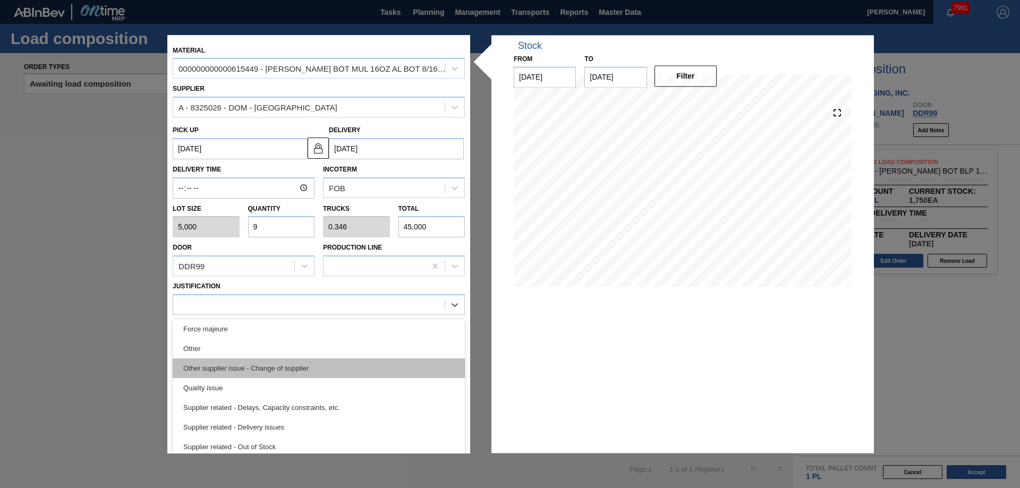
scroll to position [146, 0]
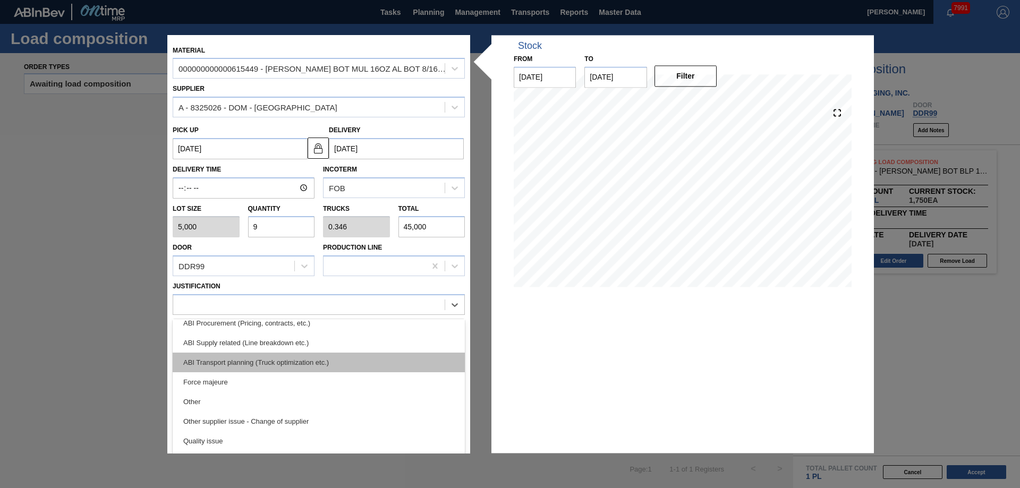
click at [267, 359] on div "ABI Transport planning (Truck optimization etc.)" at bounding box center [319, 363] width 292 height 20
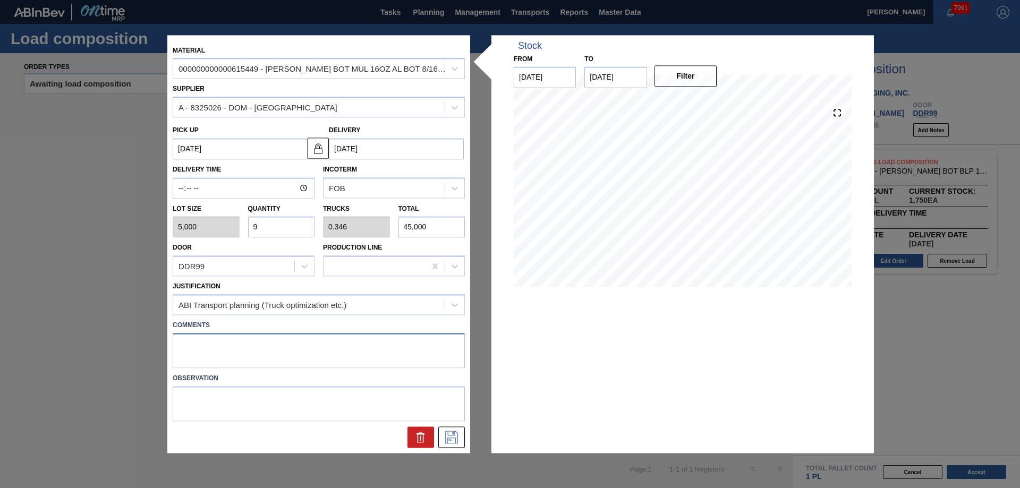
click at [251, 340] on textarea at bounding box center [319, 350] width 292 height 35
type textarea "Live unload"
click at [461, 437] on button at bounding box center [451, 437] width 27 height 21
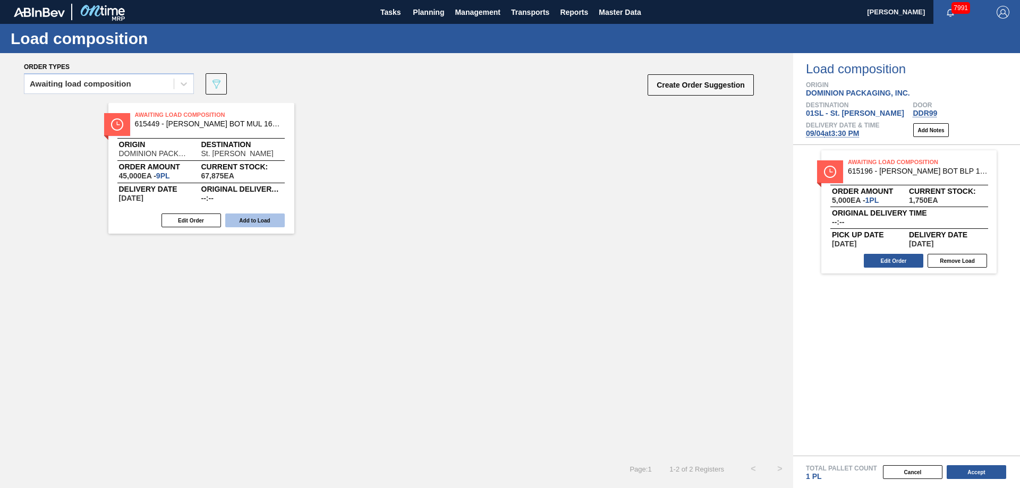
click at [269, 217] on button "Add to Load" at bounding box center [255, 221] width 60 height 14
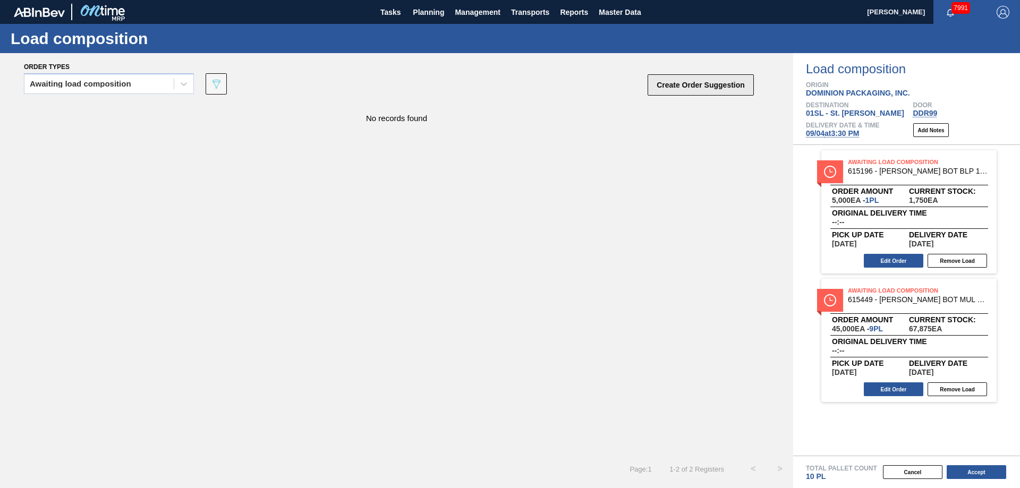
click at [712, 89] on button "Create Order Suggestion" at bounding box center [701, 84] width 106 height 21
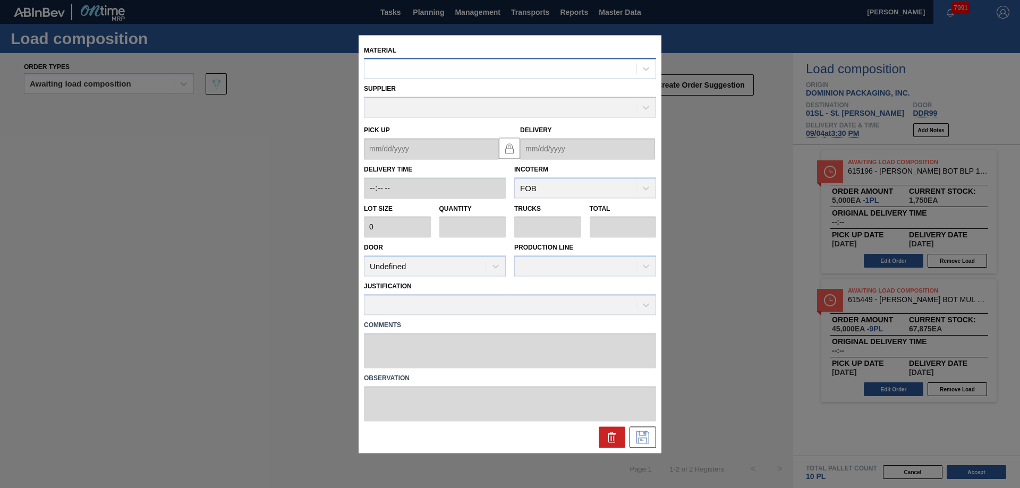
click at [446, 63] on div at bounding box center [499, 68] width 271 height 15
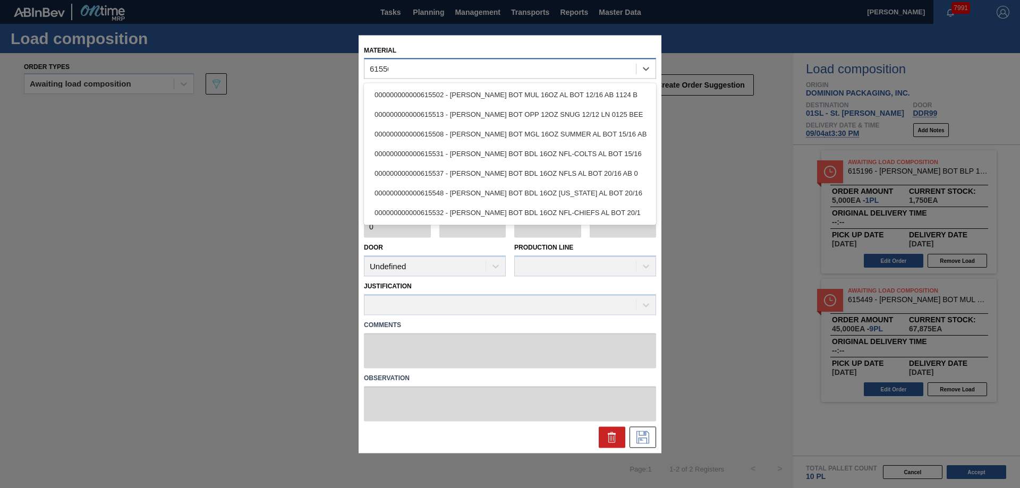
type input "615502"
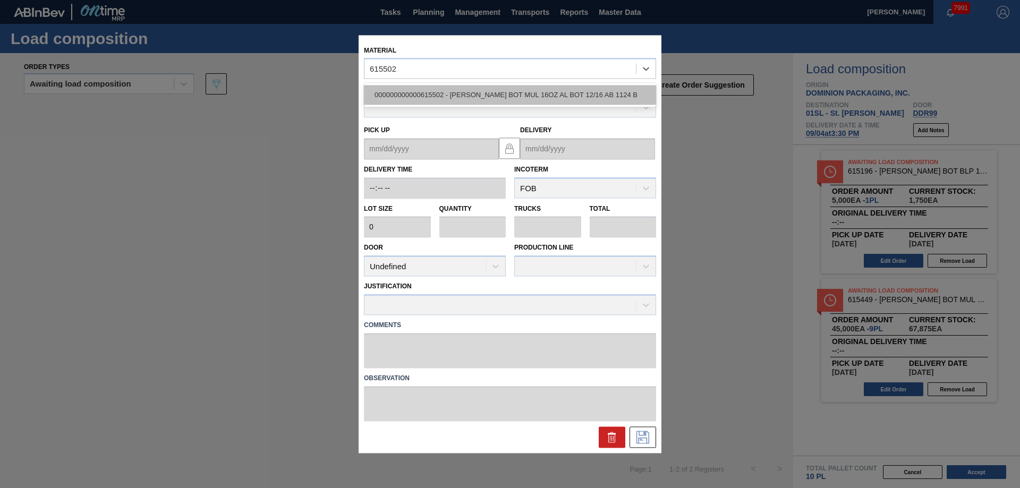
click at [471, 92] on div "000000000000615502 - [PERSON_NAME] BOT MUL 16OZ AL BOT 12/16 AB 1124 B" at bounding box center [510, 96] width 292 height 20
type input "5,000"
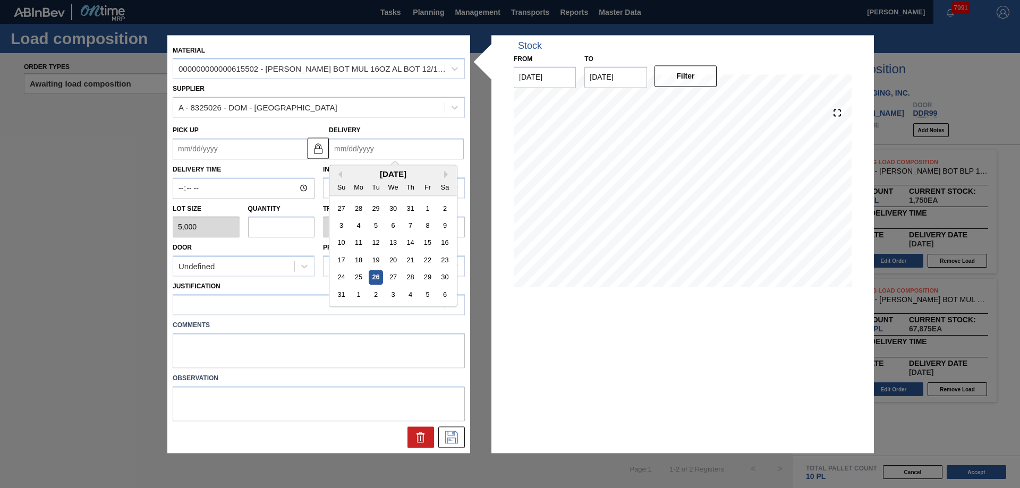
click at [354, 142] on input "Delivery" at bounding box center [396, 148] width 135 height 21
click at [447, 172] on button "Next Month" at bounding box center [447, 174] width 7 height 7
click at [411, 207] on div "4" at bounding box center [410, 208] width 14 height 14
type up "[DATE]"
type input "[DATE]"
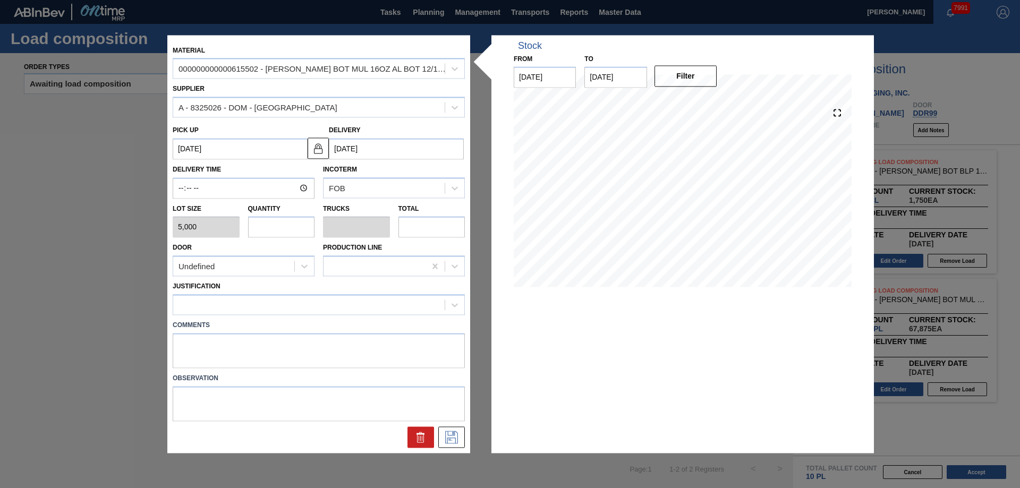
click at [275, 223] on input "text" at bounding box center [281, 227] width 67 height 21
type input "1"
type input "0.038"
type input "5,000"
type input "14"
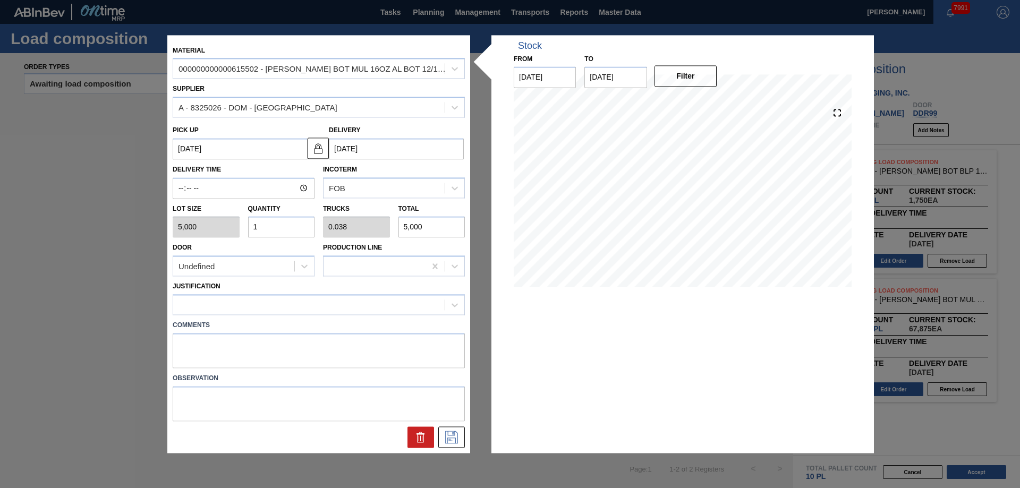
type input "0.538"
type input "70,000"
type input "14"
drag, startPoint x: 268, startPoint y: 261, endPoint x: 257, endPoint y: 278, distance: 20.6
click at [266, 264] on div "Undefined" at bounding box center [233, 266] width 121 height 15
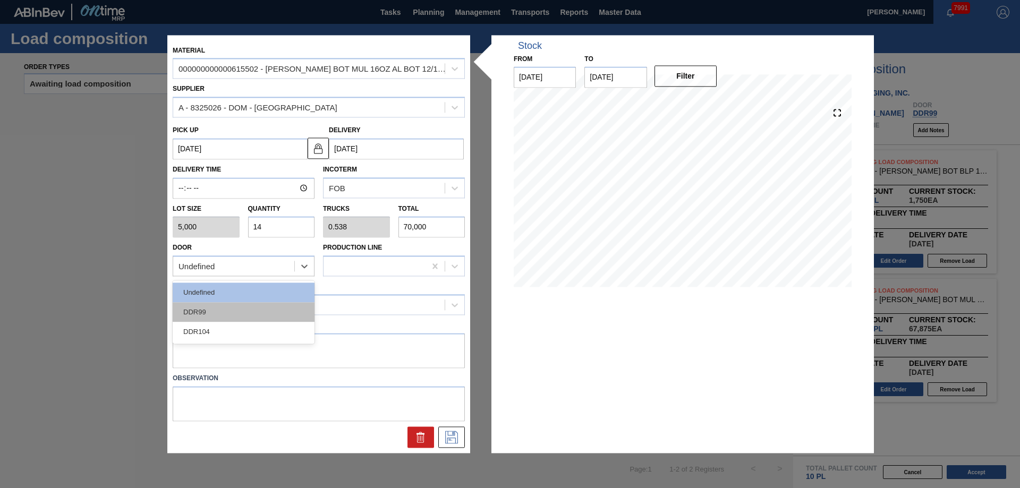
click at [226, 318] on div "DDR99" at bounding box center [244, 313] width 142 height 20
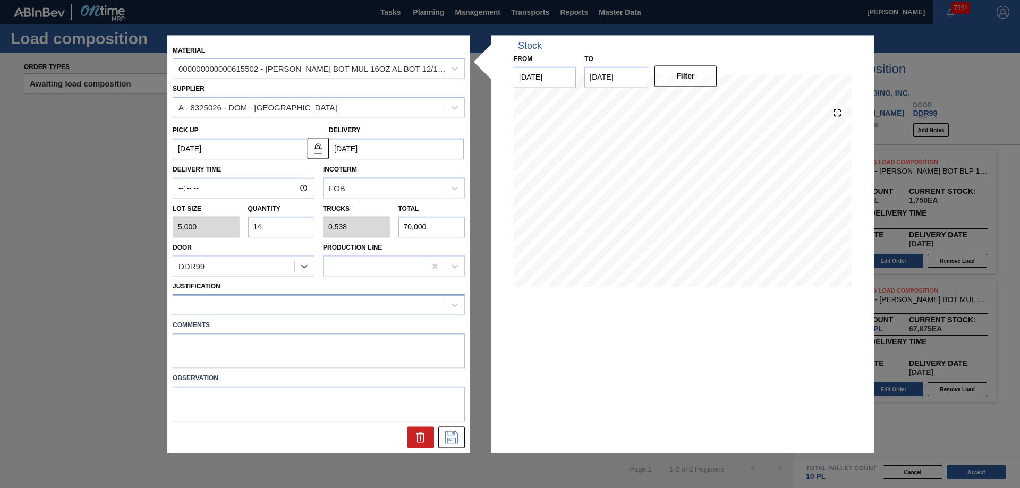
click at [324, 307] on div at bounding box center [308, 305] width 271 height 15
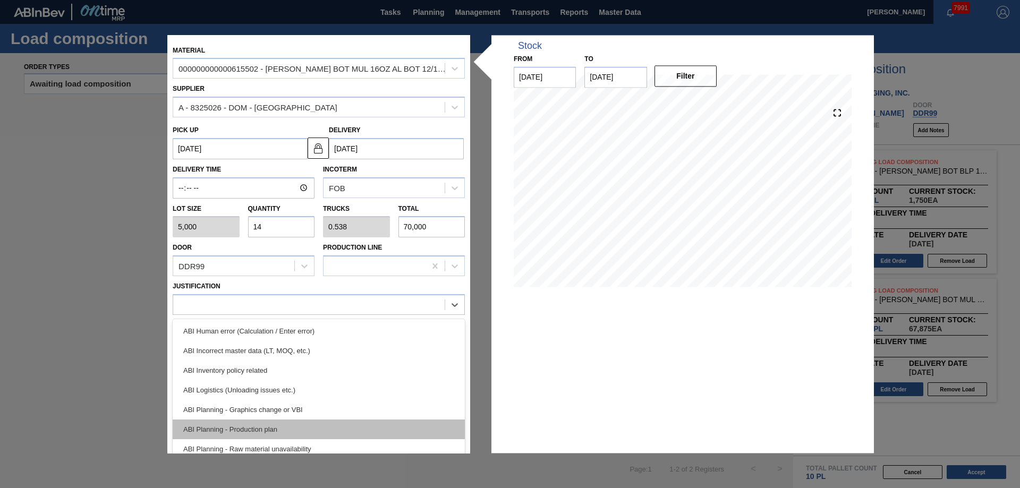
scroll to position [106, 0]
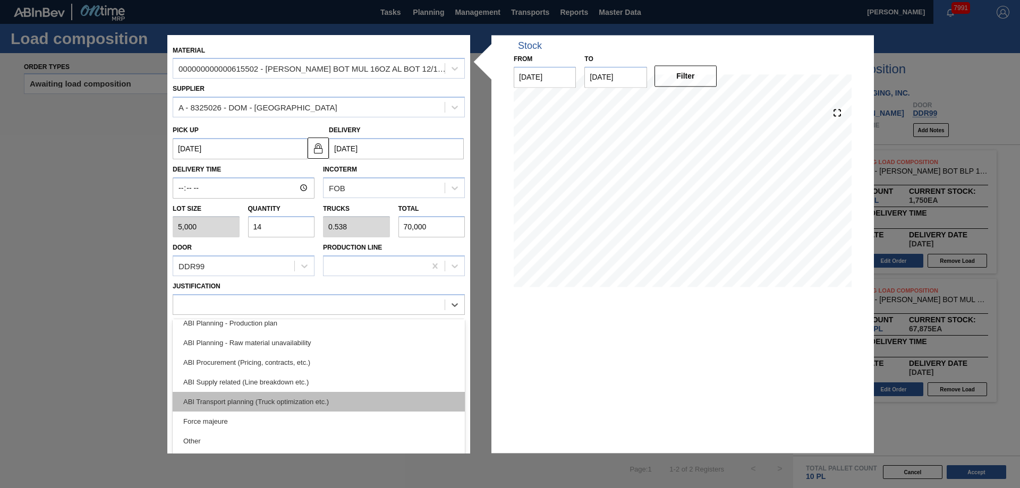
click at [307, 398] on div "ABI Transport planning (Truck optimization etc.)" at bounding box center [319, 402] width 292 height 20
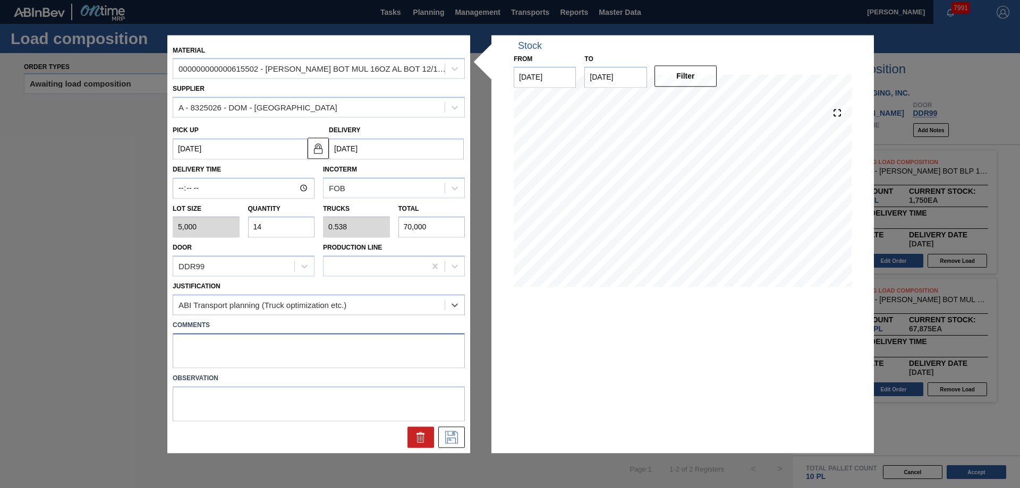
click at [247, 354] on textarea at bounding box center [319, 350] width 292 height 35
type textarea "Live unload"
click at [456, 431] on icon at bounding box center [451, 437] width 17 height 13
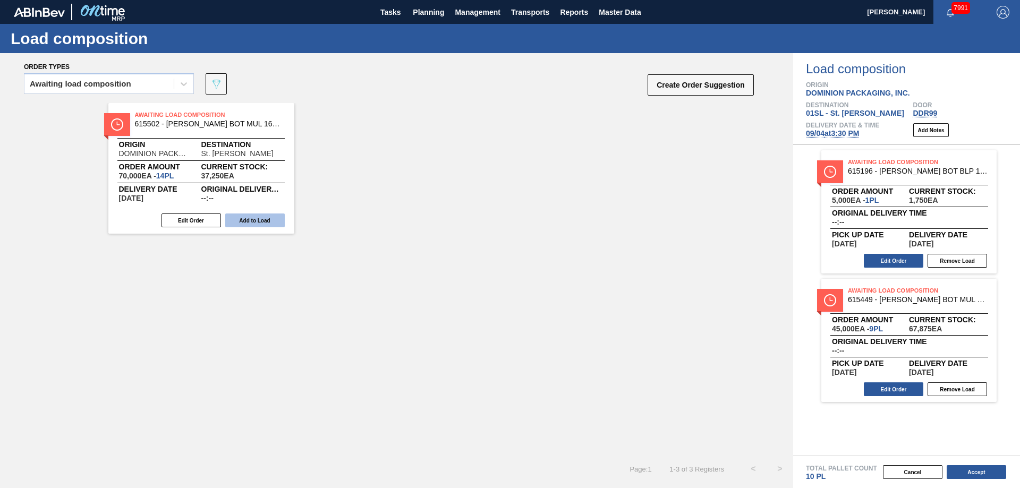
click at [260, 217] on button "Add to Load" at bounding box center [255, 221] width 60 height 14
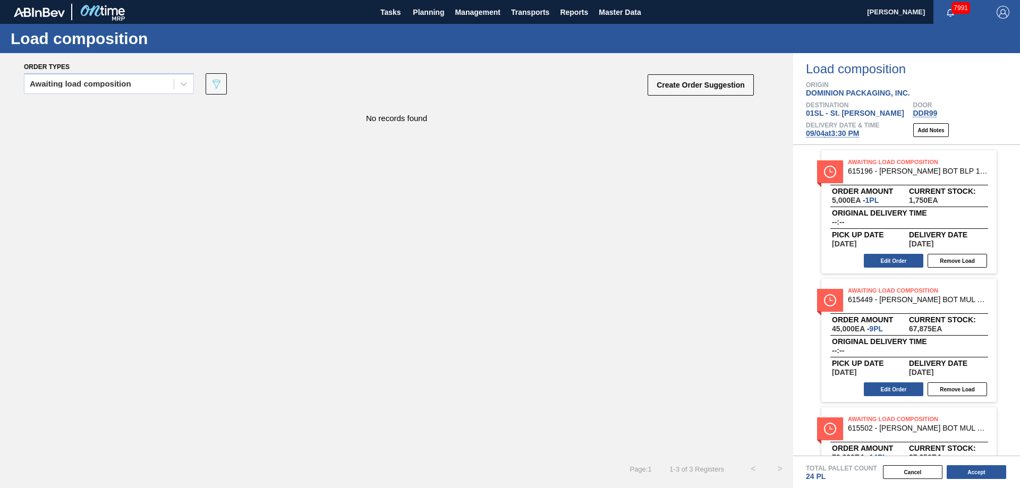
scroll to position [80, 0]
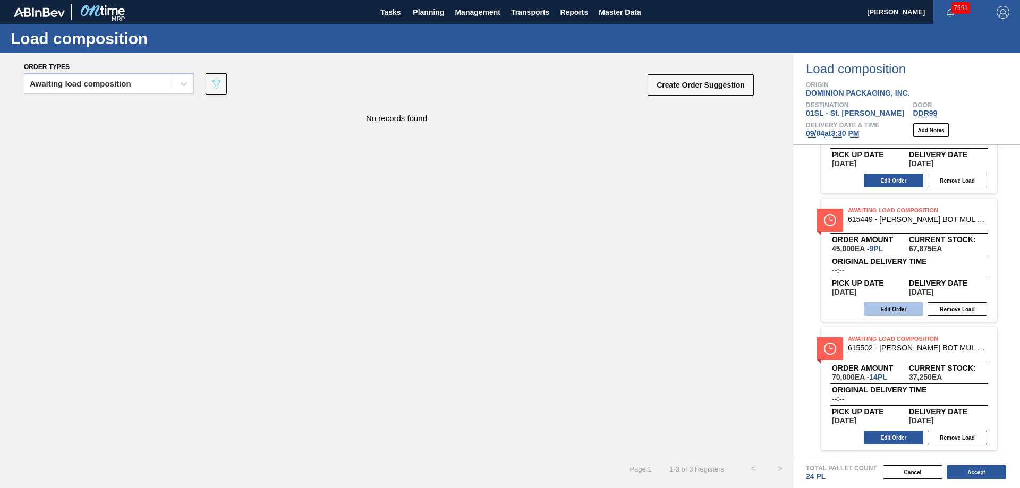
click at [903, 308] on button "Edit Order" at bounding box center [894, 309] width 60 height 14
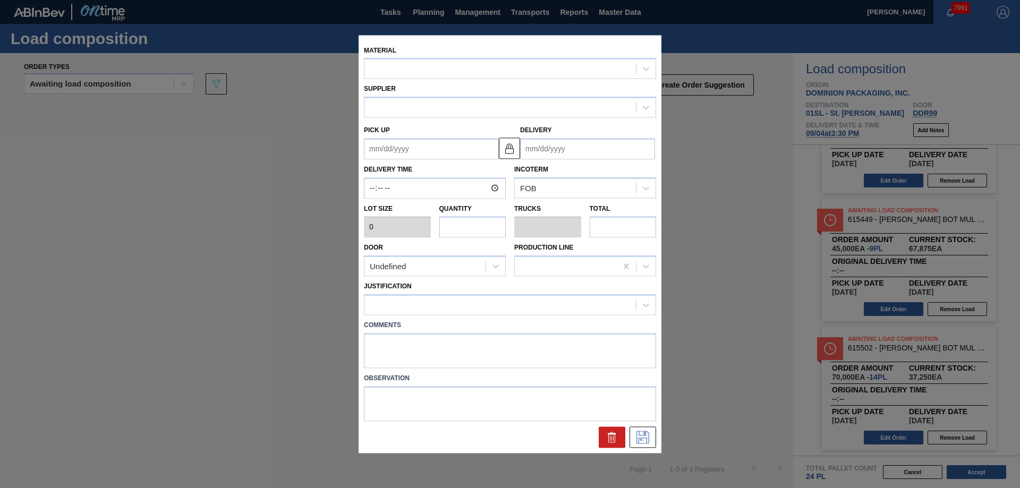
type input "5,000"
type input "9"
type input "0.346"
type input "45,000"
type textarea "Live unload"
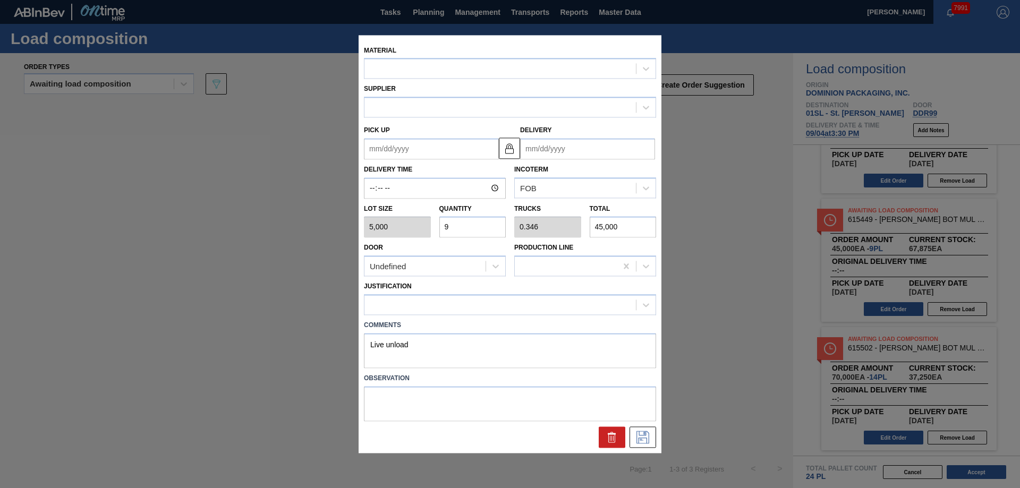
type up "[DATE]"
type input "[DATE]"
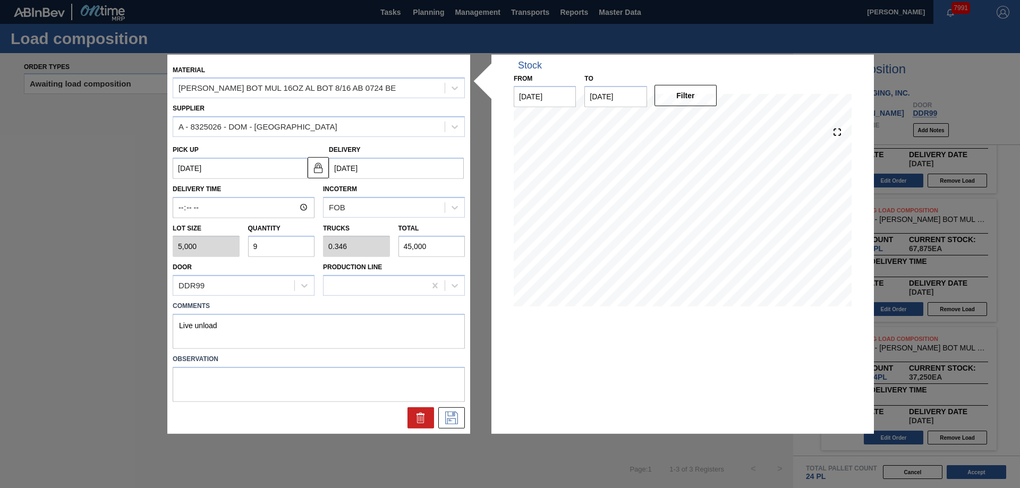
click at [289, 242] on input "9" at bounding box center [281, 246] width 67 height 21
type input "0"
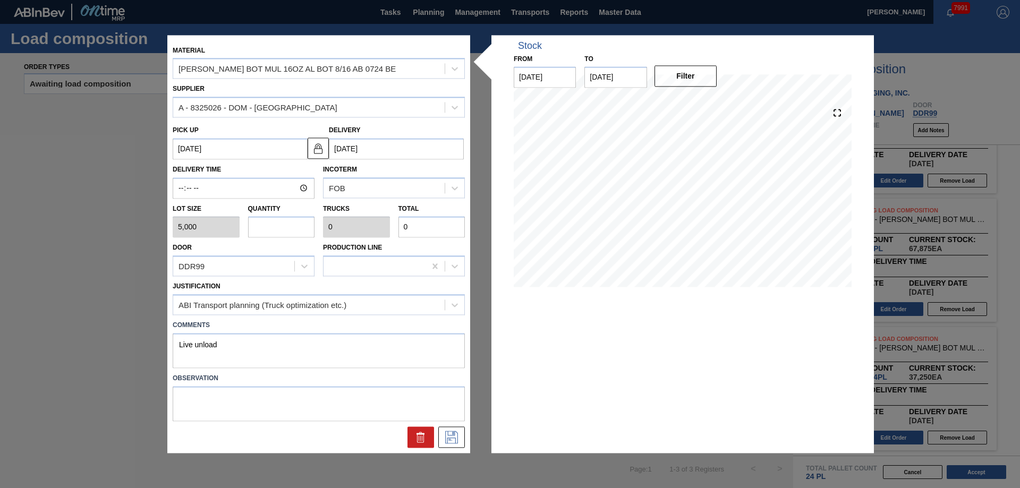
type input "1"
type input "0.038"
type input "5,000"
type input "11"
type input "0.423"
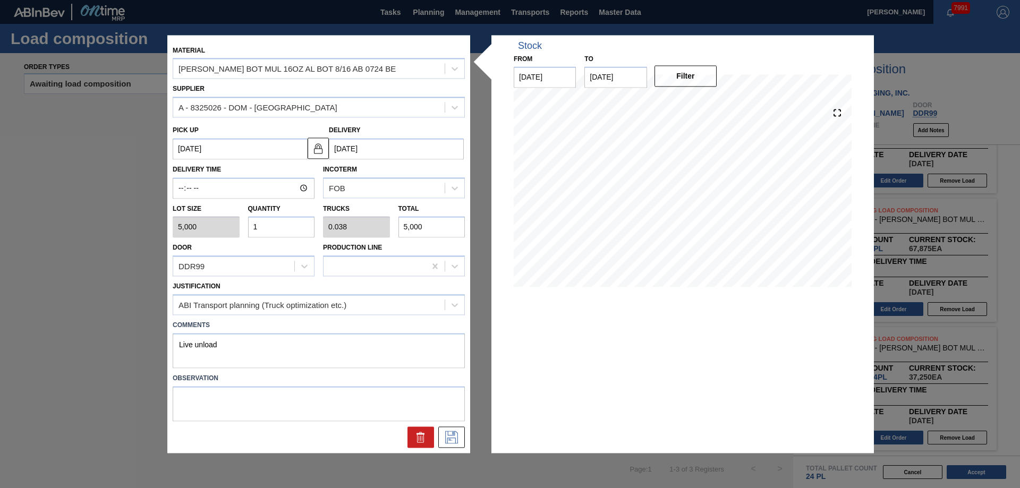
type input "55,000"
type input "11"
click at [453, 434] on icon at bounding box center [451, 437] width 17 height 13
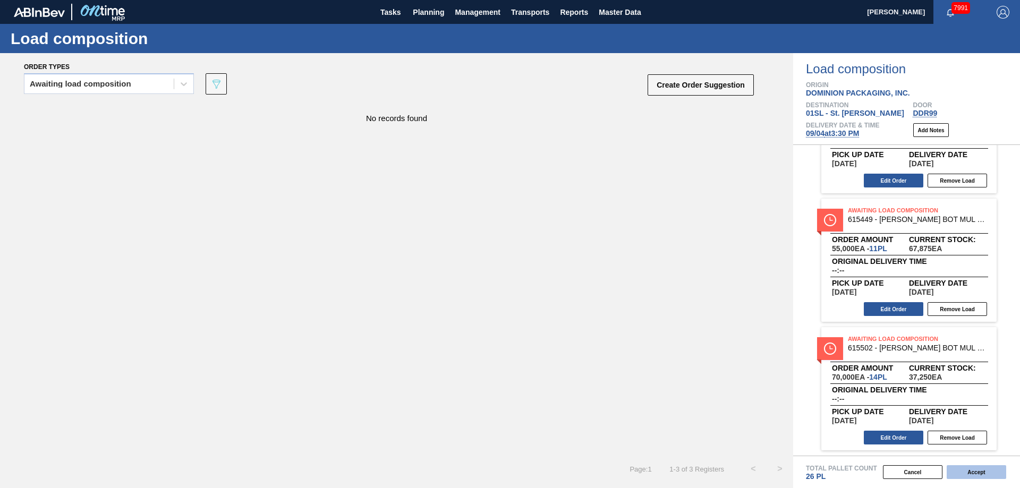
click at [983, 474] on button "Accept" at bounding box center [977, 472] width 60 height 14
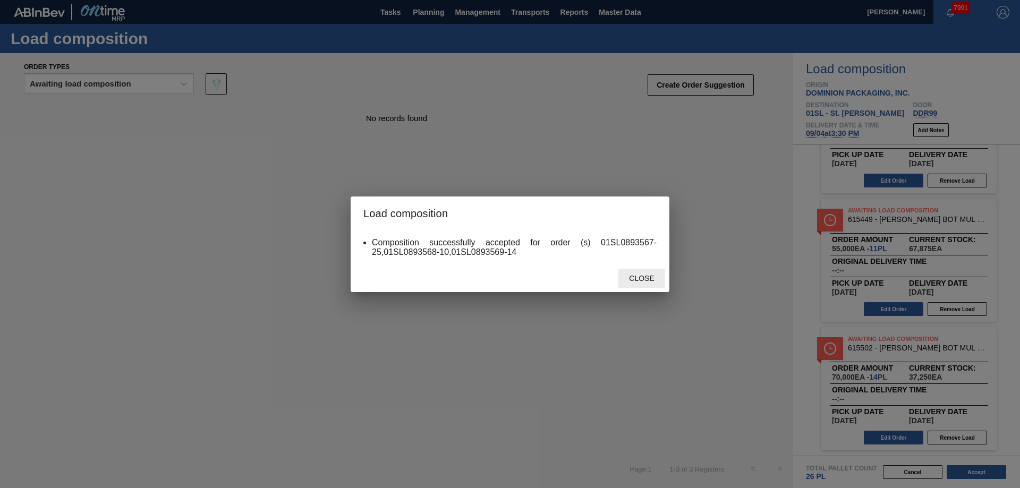
click at [647, 275] on span "Close" at bounding box center [642, 278] width 42 height 9
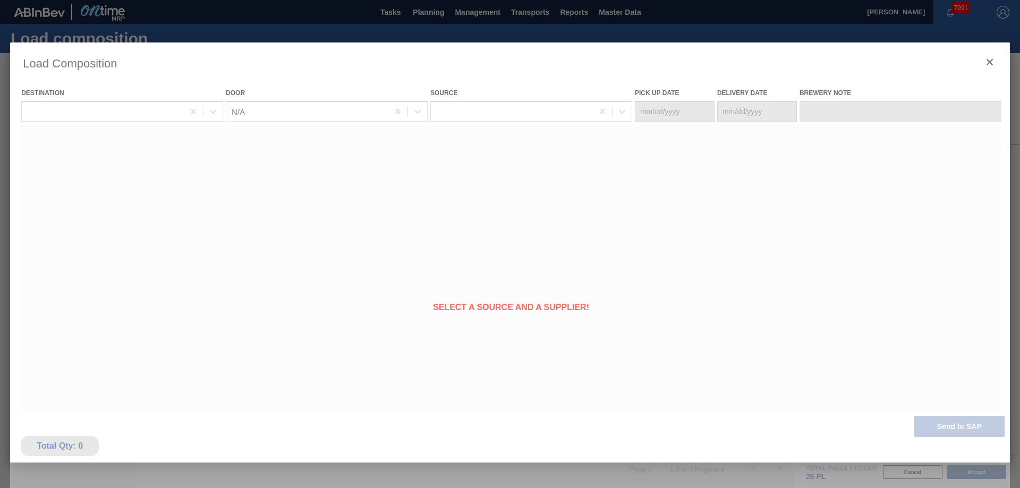
type Date "[DATE]"
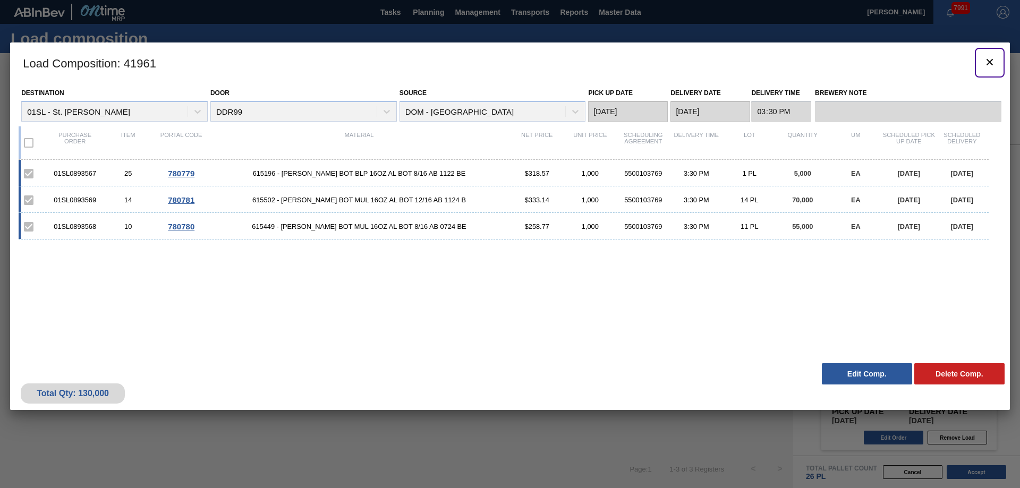
click at [988, 60] on icon "botão de ícone" at bounding box center [990, 62] width 6 height 6
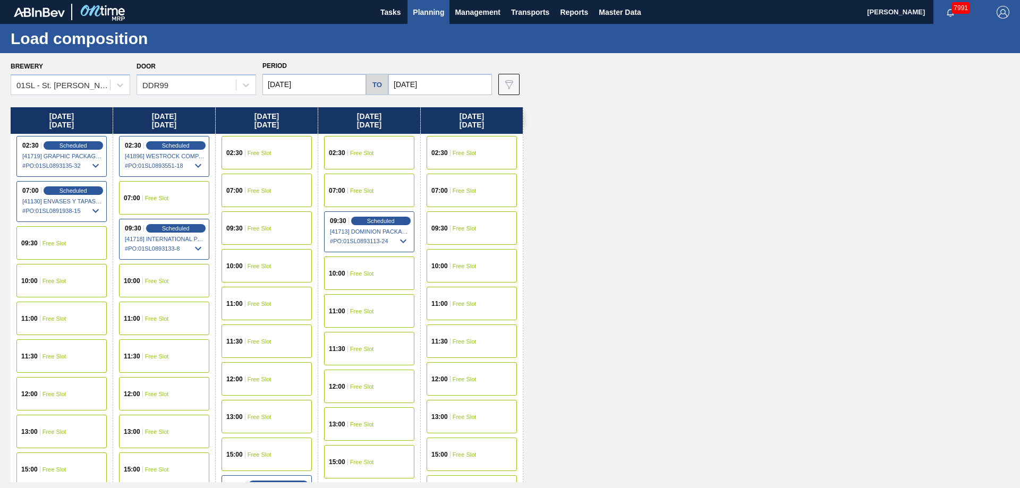
scroll to position [51, 0]
